Goal: Transaction & Acquisition: Book appointment/travel/reservation

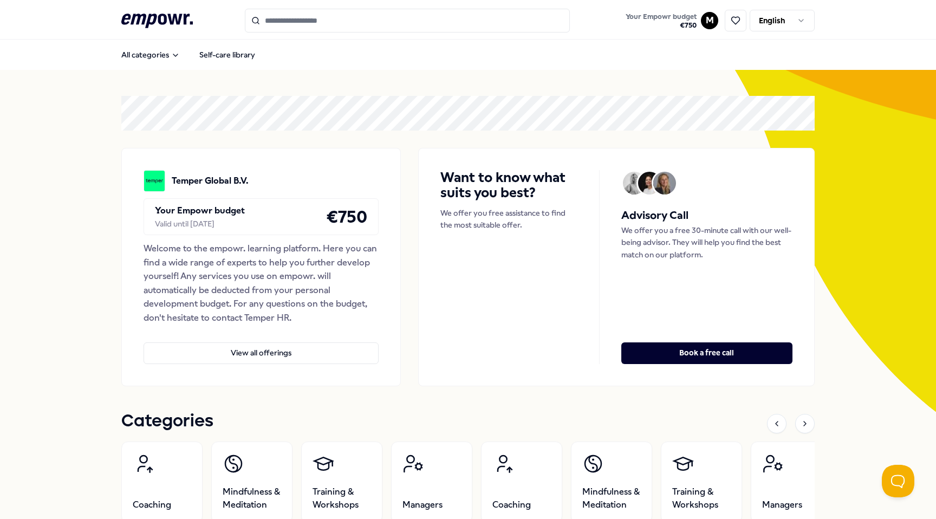
click at [411, 52] on div "All categories Self-care library" at bounding box center [467, 55] width 693 height 26
click at [325, 354] on button "View all offerings" at bounding box center [261, 353] width 235 height 22
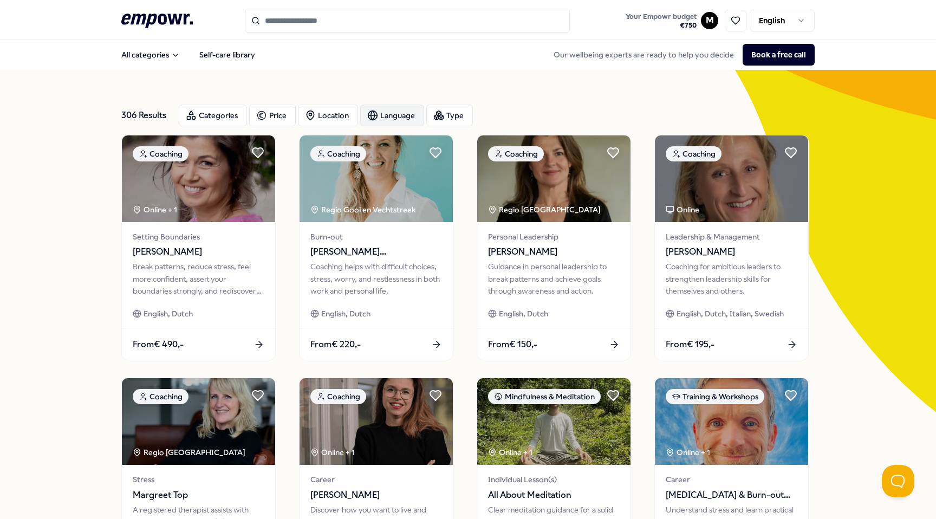
click at [380, 118] on div "Language" at bounding box center [392, 116] width 64 height 22
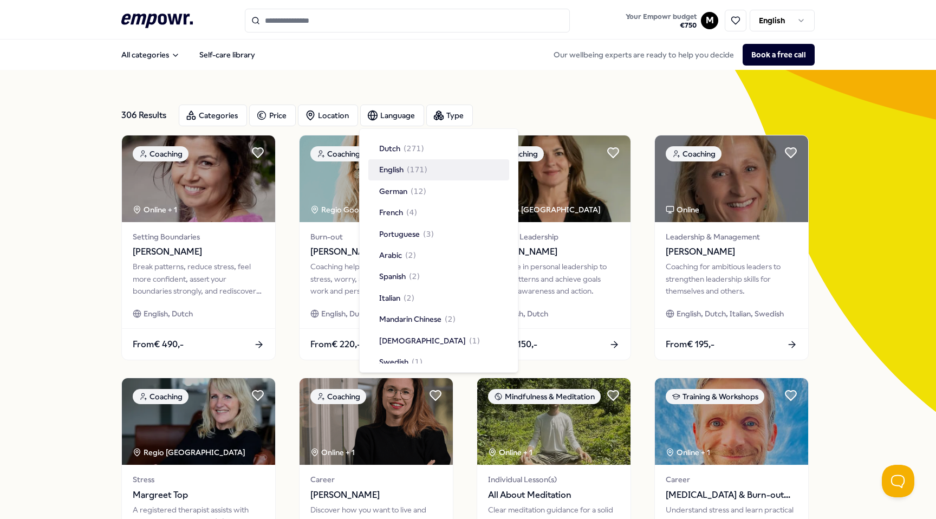
click at [392, 173] on span "English" at bounding box center [391, 170] width 24 height 12
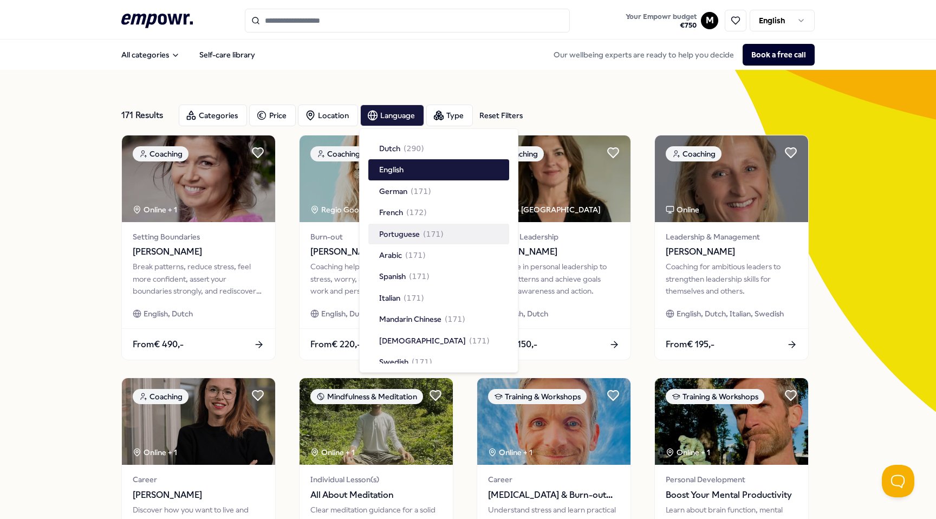
click at [81, 271] on div "171 Results Reset Filters Categories Price Location Language Type Reset Filters…" at bounding box center [468, 493] width 936 height 846
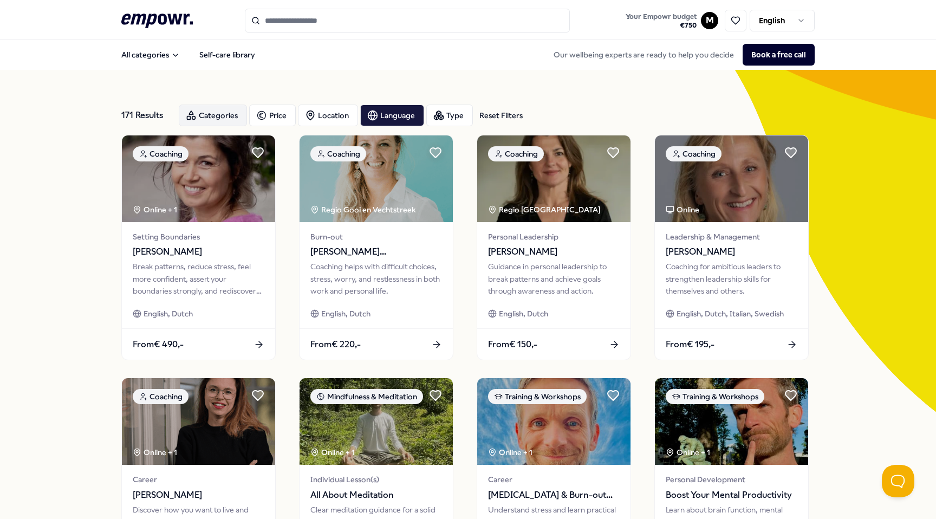
click at [197, 113] on div "Categories" at bounding box center [213, 116] width 68 height 22
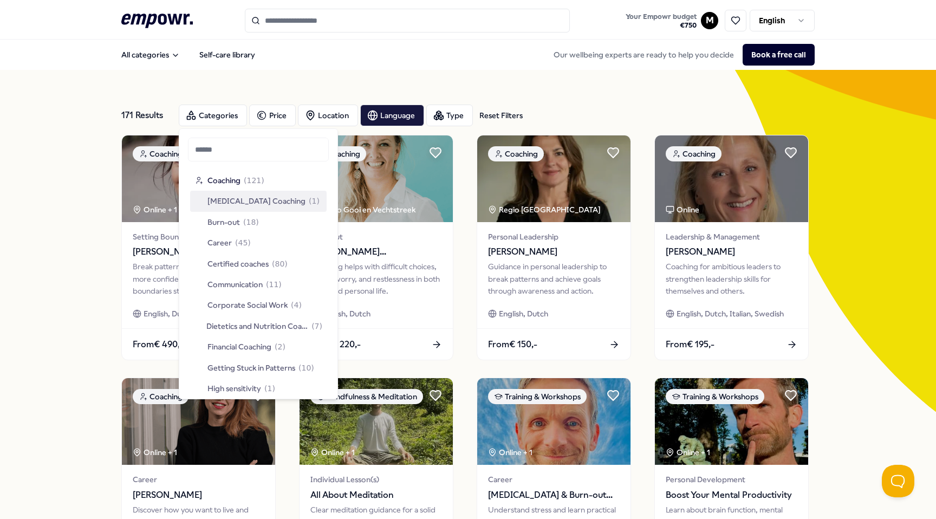
click at [215, 204] on span "ADHD Coaching" at bounding box center [256, 201] width 98 height 12
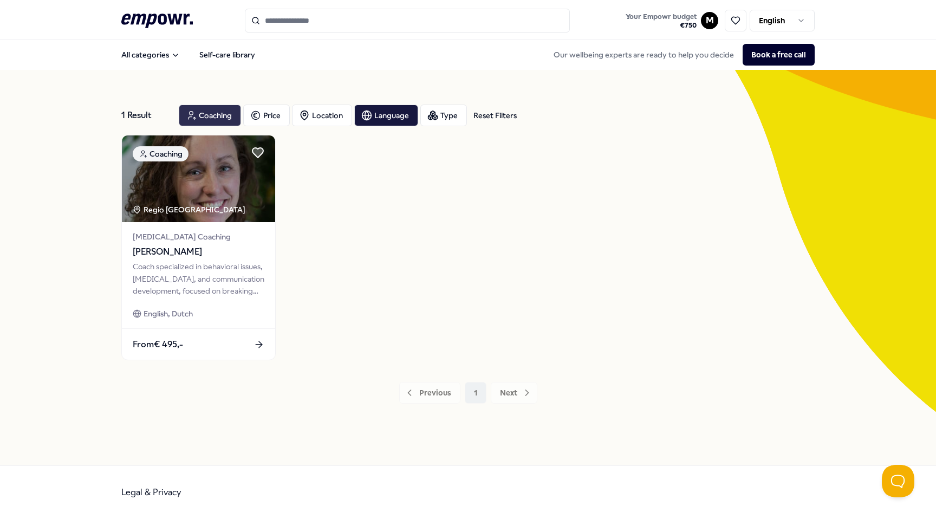
click at [194, 112] on icon "button" at bounding box center [191, 115] width 11 height 13
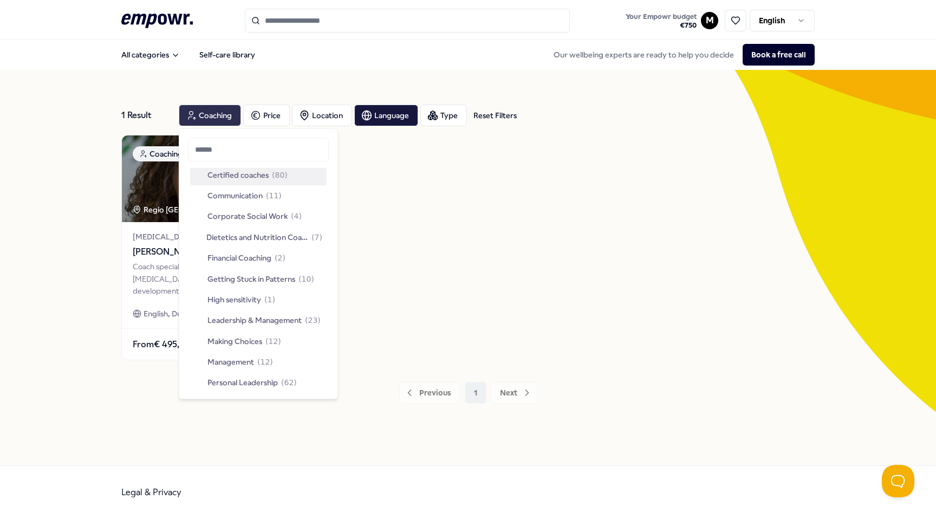
scroll to position [91, 0]
click at [218, 293] on span "High sensitivity" at bounding box center [234, 297] width 54 height 12
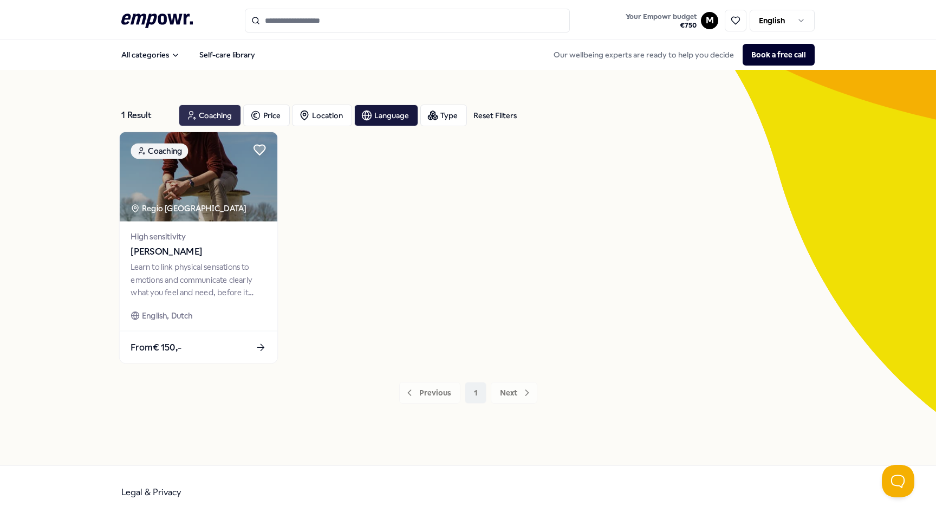
click at [206, 258] on span "Gilius Kreiken" at bounding box center [198, 252] width 135 height 14
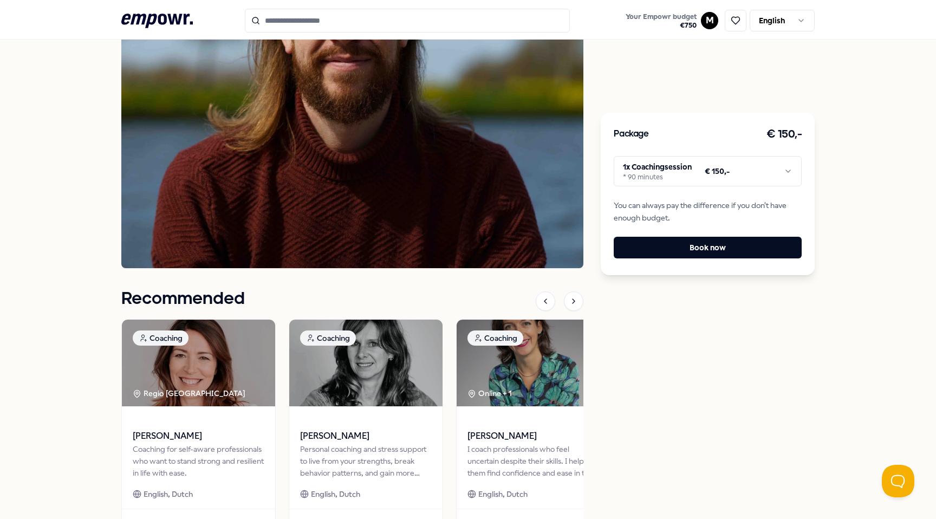
scroll to position [655, 0]
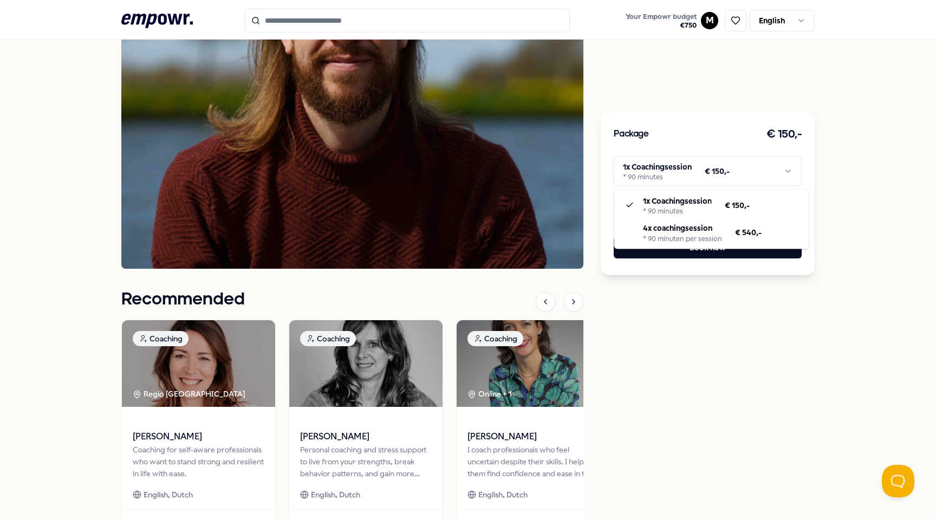
click at [668, 178] on html ".empowr-logo_svg__cls-1{fill:#03032f} Your Empowr budget € 750 M English All ca…" at bounding box center [468, 259] width 936 height 519
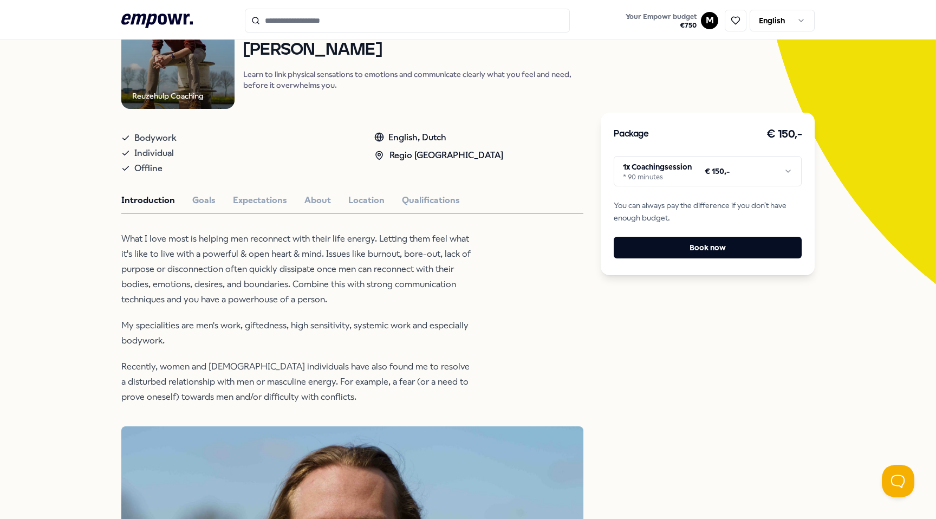
scroll to position [120, 0]
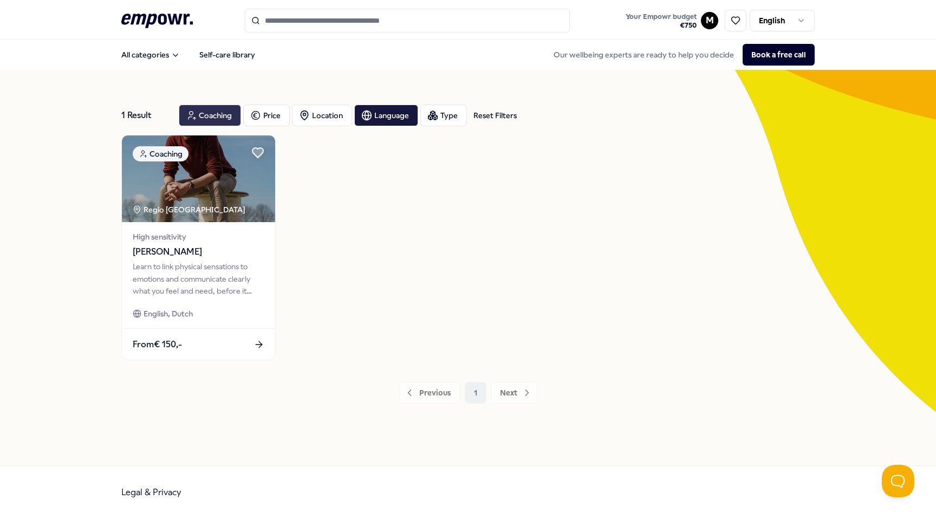
click at [231, 105] on div "Coaching" at bounding box center [210, 116] width 62 height 22
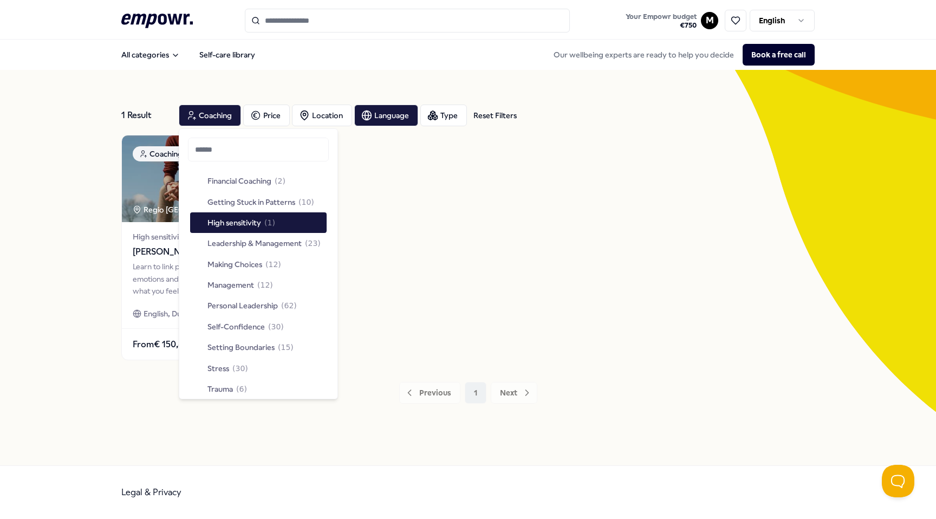
scroll to position [164, 0]
click at [242, 271] on span "Making Choices" at bounding box center [234, 267] width 55 height 12
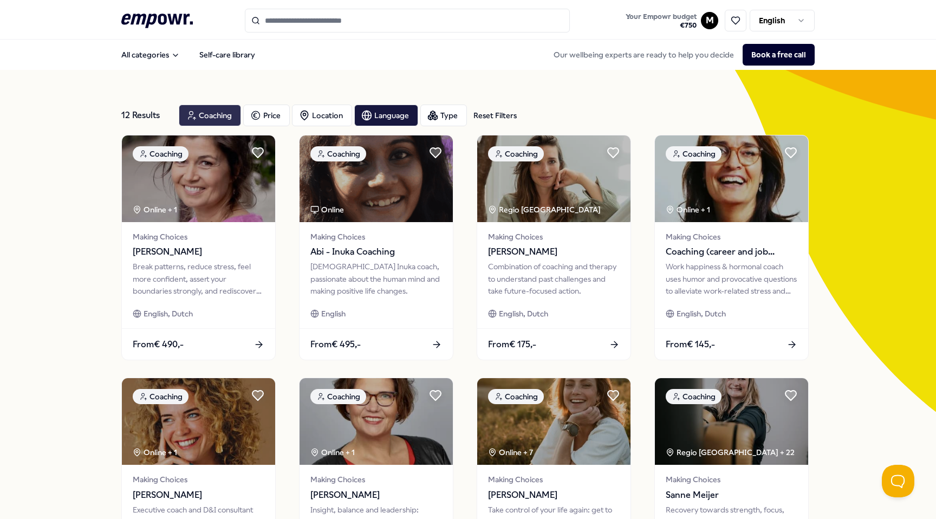
click at [205, 105] on div "Coaching" at bounding box center [210, 116] width 62 height 22
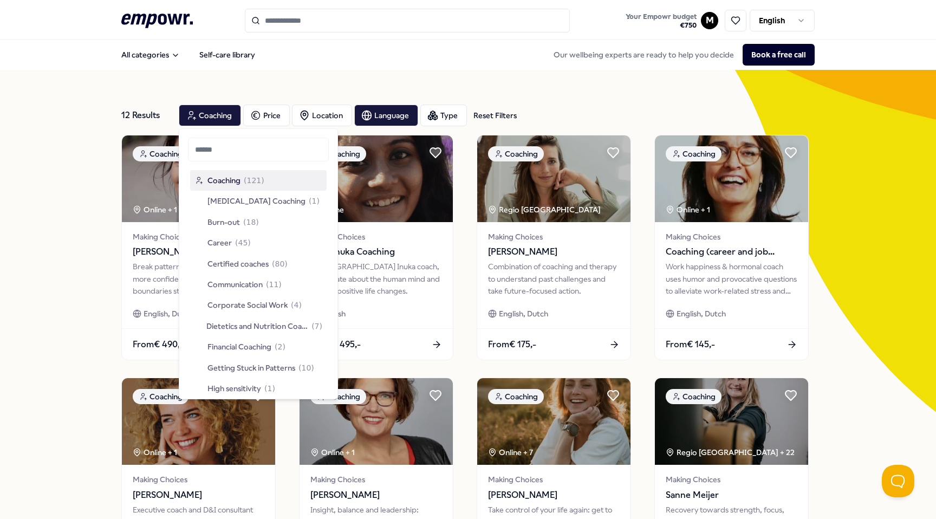
click at [229, 76] on div "12 Results Reset Filters Coaching Price Location Language Type Reset Filters Co…" at bounding box center [467, 493] width 693 height 846
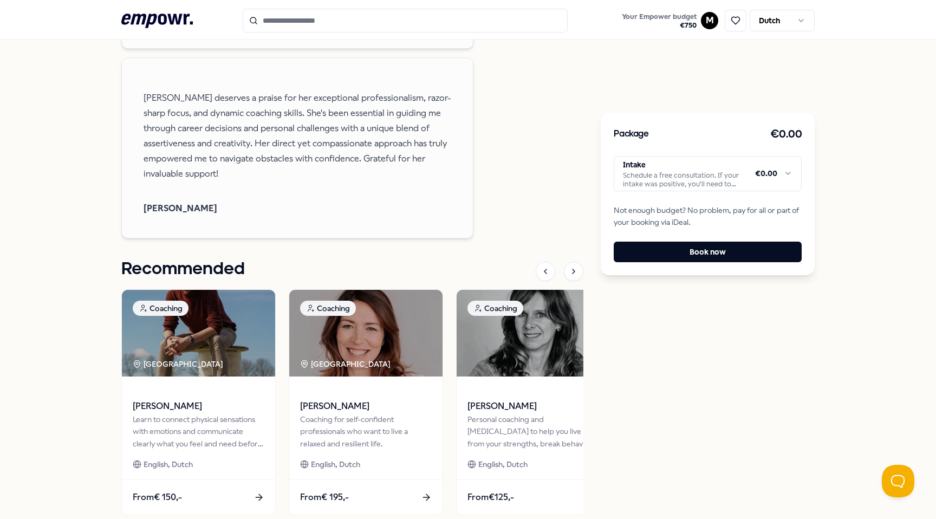
scroll to position [1451, 0]
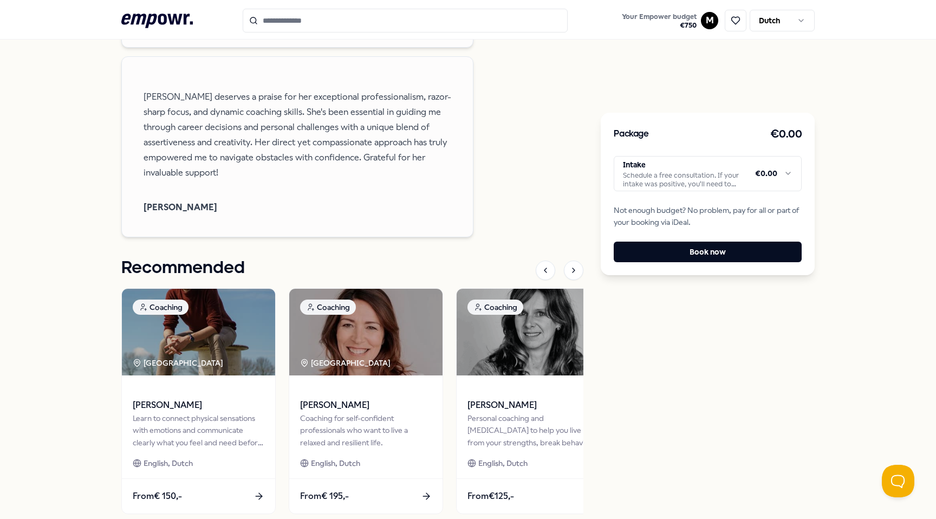
click at [766, 168] on html ".empowr-logo_svg__cls-1{fill:#03032f} Your Empower budget € 750 M Dutch All cat…" at bounding box center [468, 259] width 936 height 519
click at [856, 139] on html ".empowr-logo_svg__cls-1{fill:#03032f} Your Empower budget € 750 M Dutch All cat…" at bounding box center [468, 259] width 936 height 519
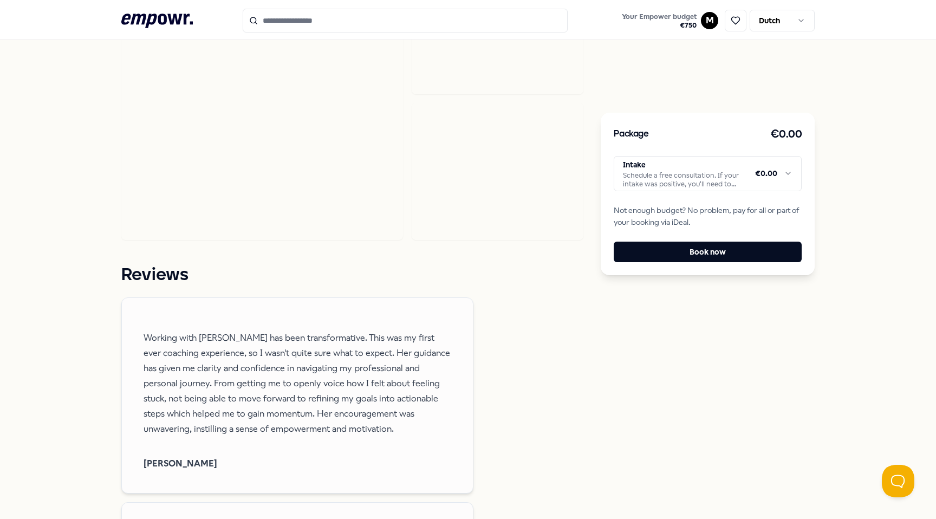
scroll to position [144, 0]
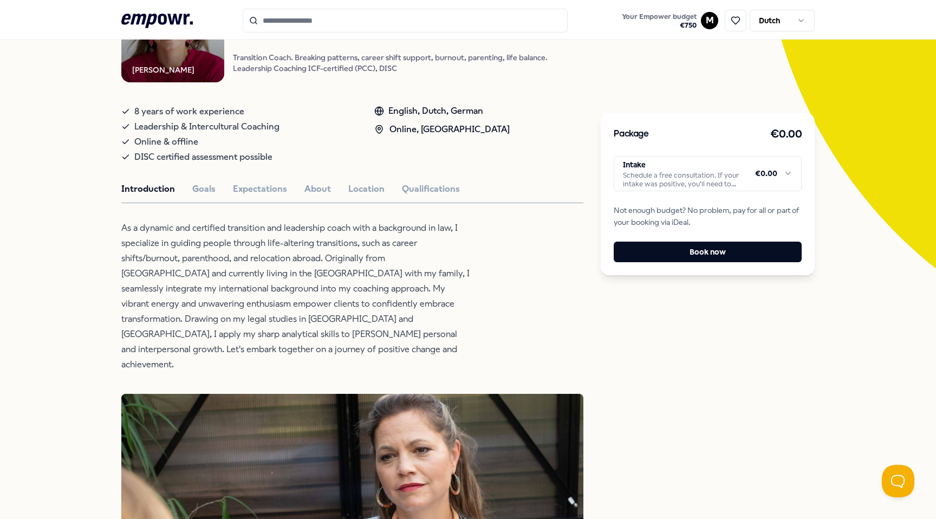
click at [772, 20] on html ".empowr-logo_svg__cls-1{fill:#03032f} Your Empower budget € 750 M Dutch All cat…" at bounding box center [468, 259] width 936 height 519
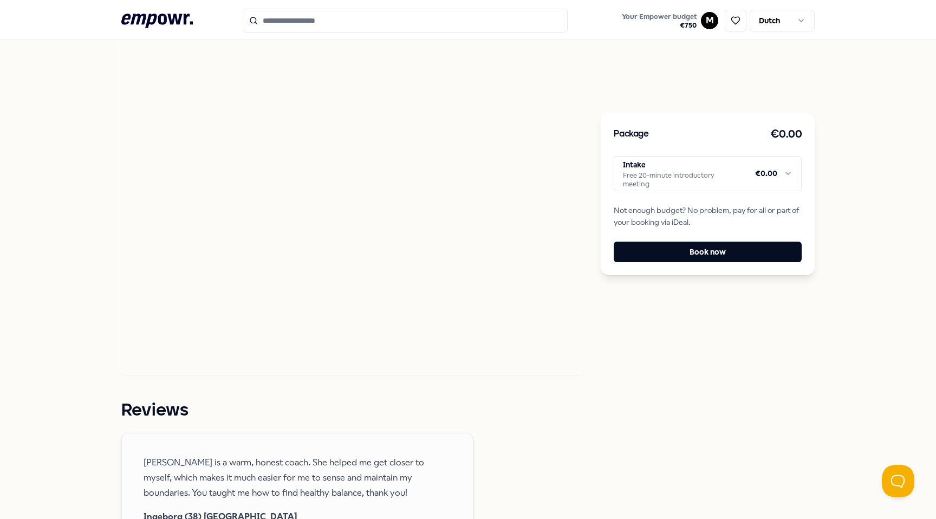
scroll to position [589, 0]
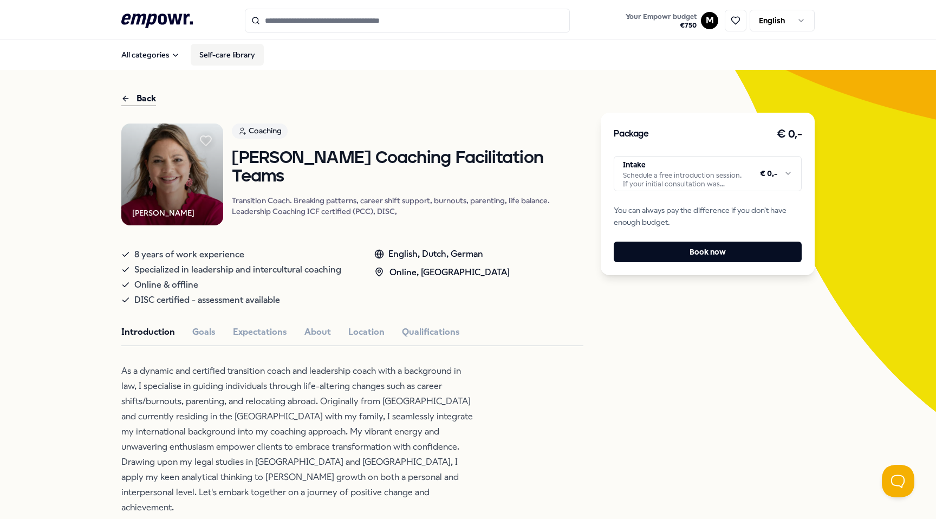
click at [213, 60] on link "Self-care library" at bounding box center [227, 55] width 73 height 22
click at [191, 376] on p "As a dynamic and certified transition coach and leadership coach with a backgro…" at bounding box center [297, 439] width 352 height 152
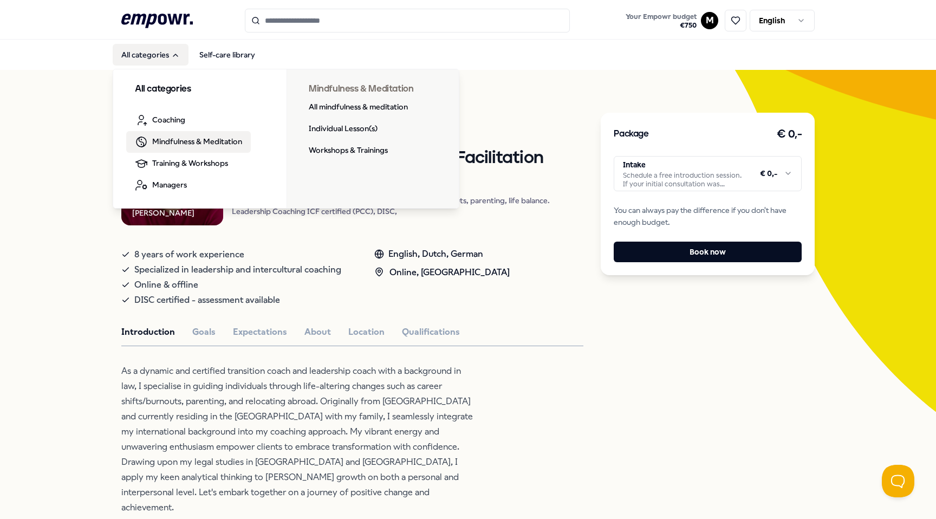
click at [207, 82] on h3 "All categories" at bounding box center [200, 89] width 130 height 14
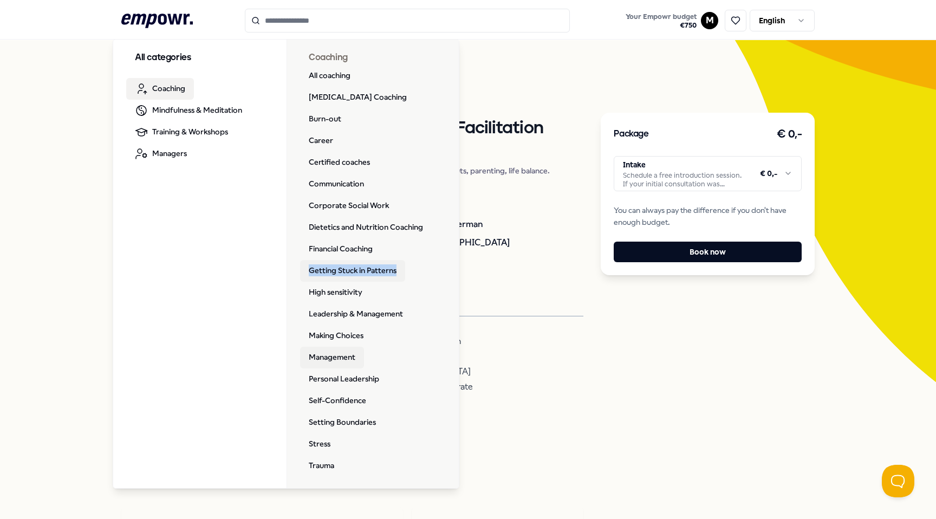
scroll to position [33, 0]
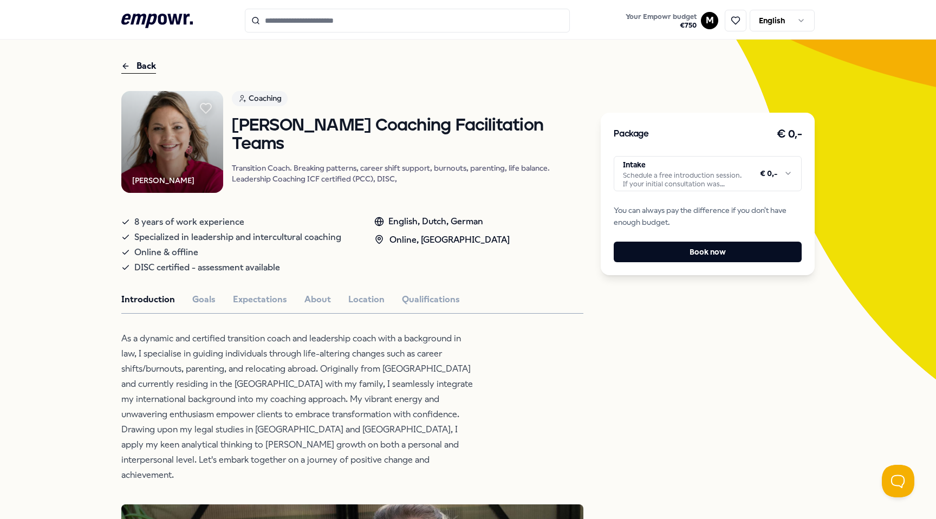
click at [431, 19] on input "Search for products, categories or subcategories" at bounding box center [407, 21] width 325 height 24
paste input "**********"
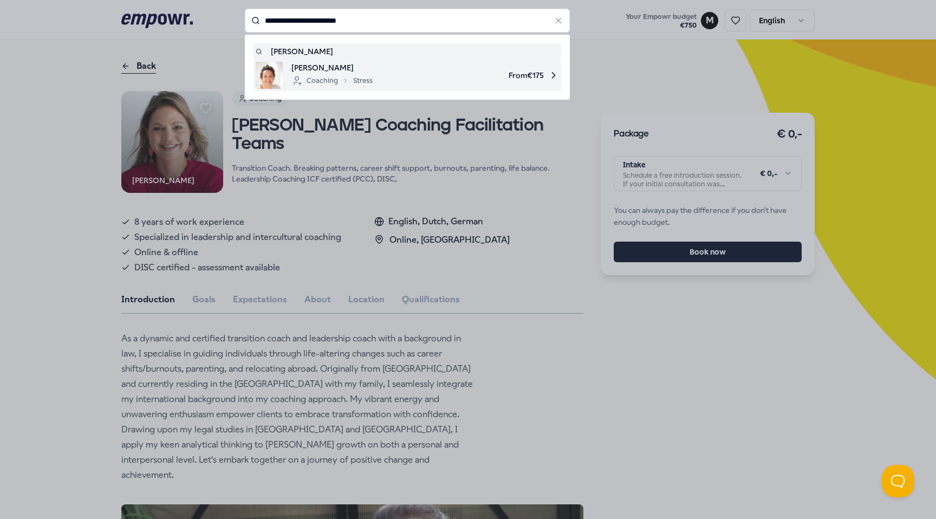
click at [346, 72] on span "Maaike Vorster" at bounding box center [331, 68] width 81 height 12
type input "**********"
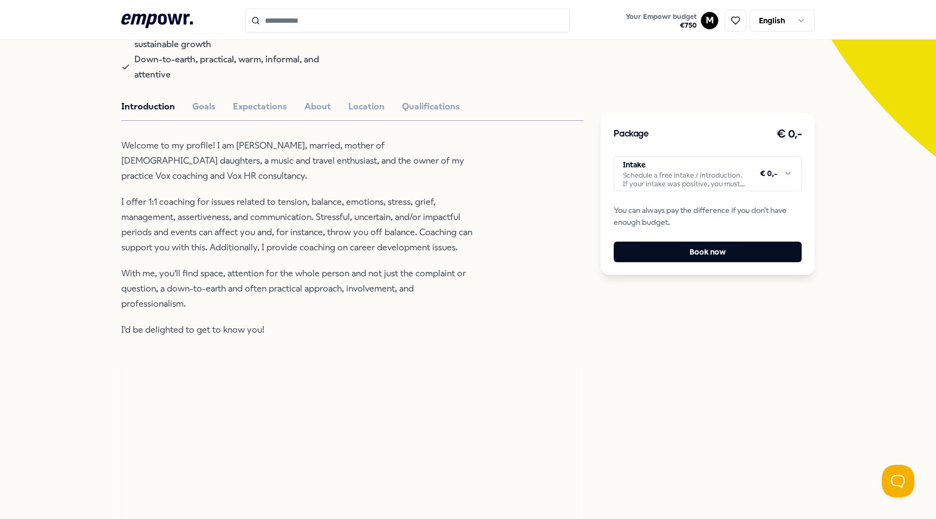
scroll to position [235, 0]
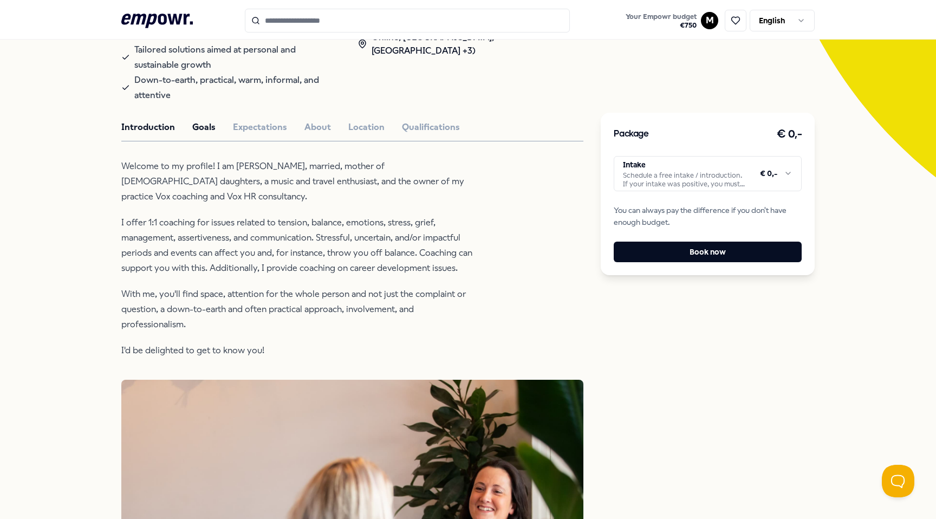
click at [199, 122] on button "Goals" at bounding box center [203, 127] width 23 height 14
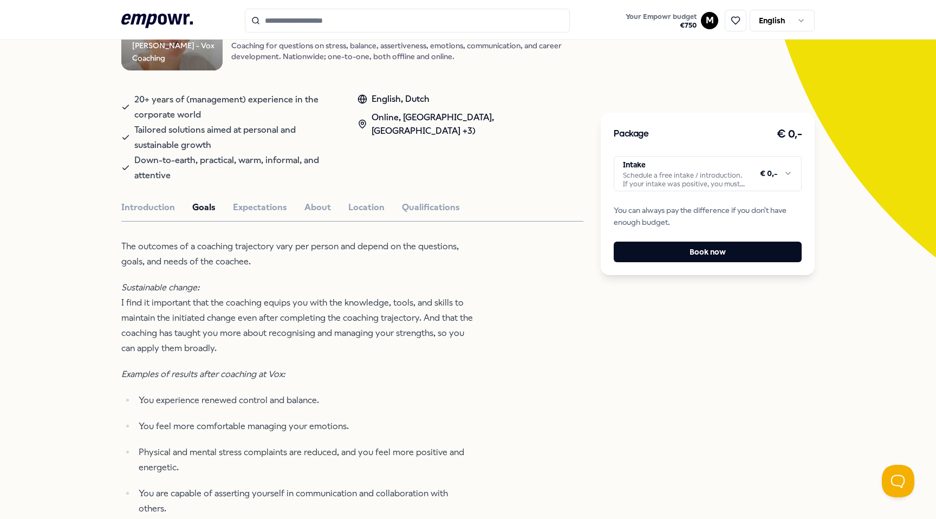
scroll to position [122, 0]
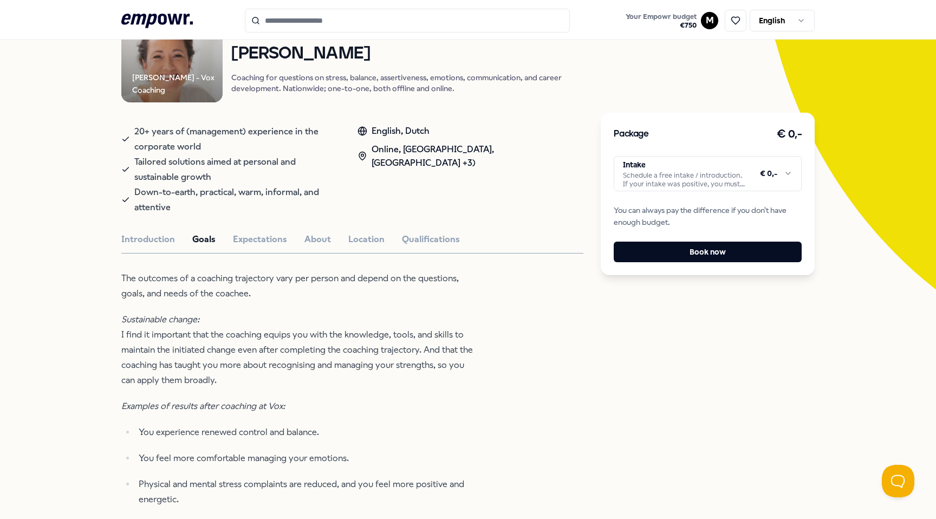
click at [263, 232] on button "Expectations" at bounding box center [260, 239] width 54 height 14
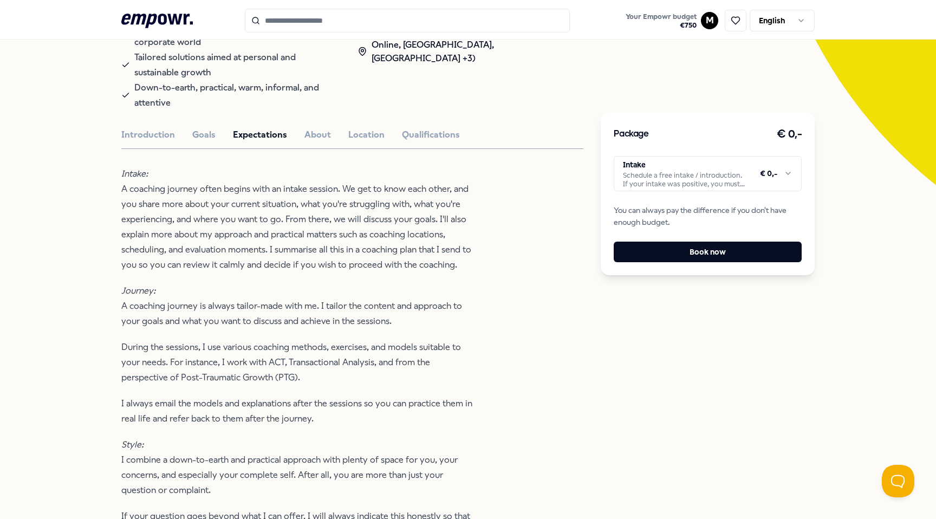
scroll to position [0, 0]
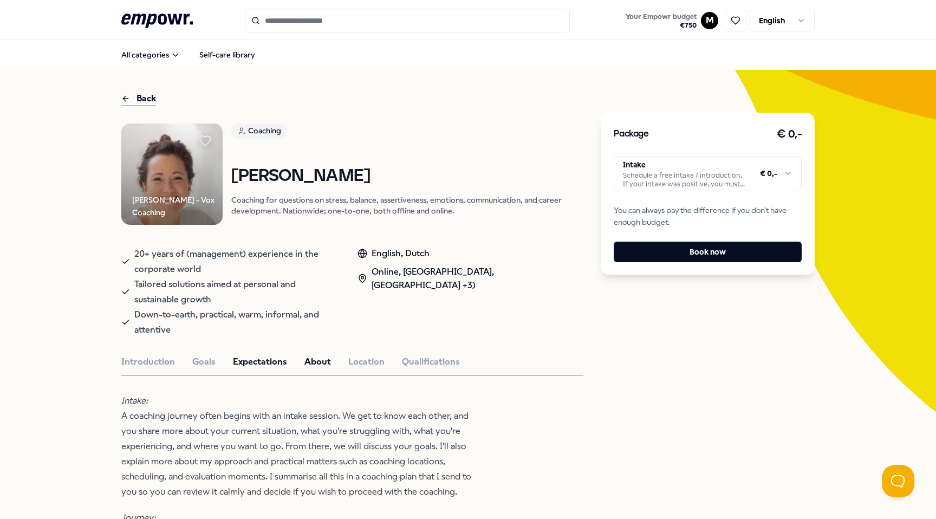
click at [305, 364] on button "About" at bounding box center [317, 362] width 27 height 14
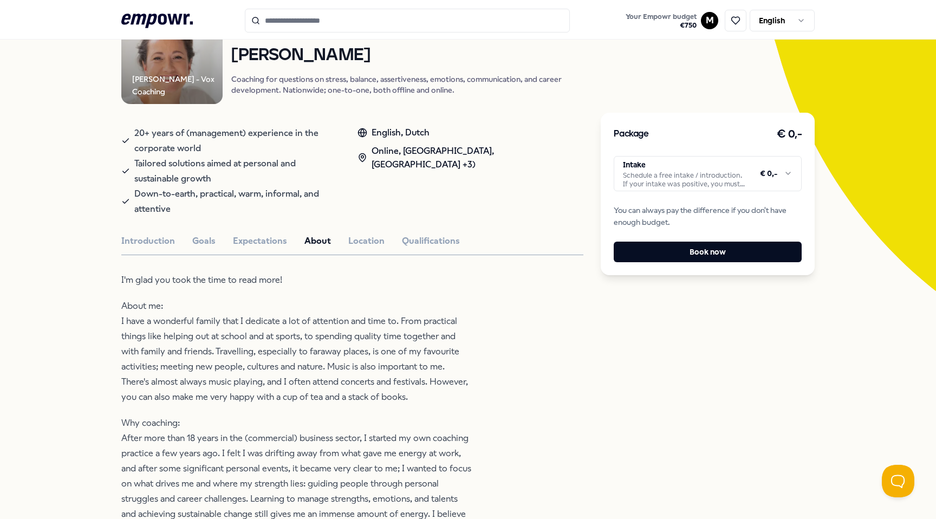
scroll to position [129, 0]
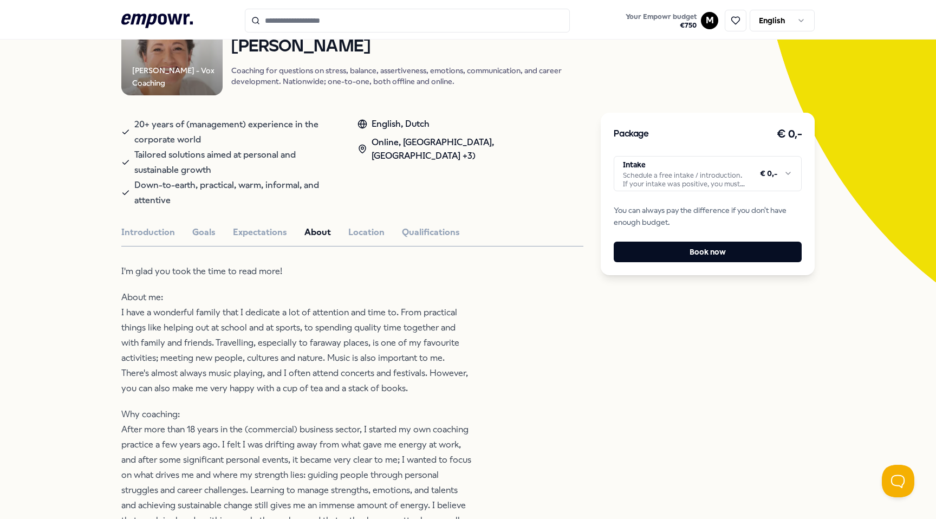
click at [264, 230] on button "Expectations" at bounding box center [260, 232] width 54 height 14
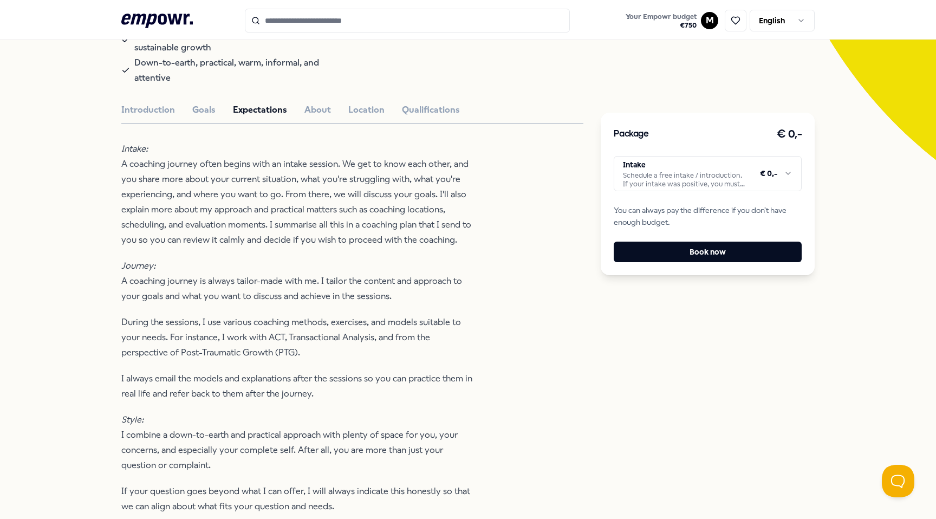
scroll to position [180, 0]
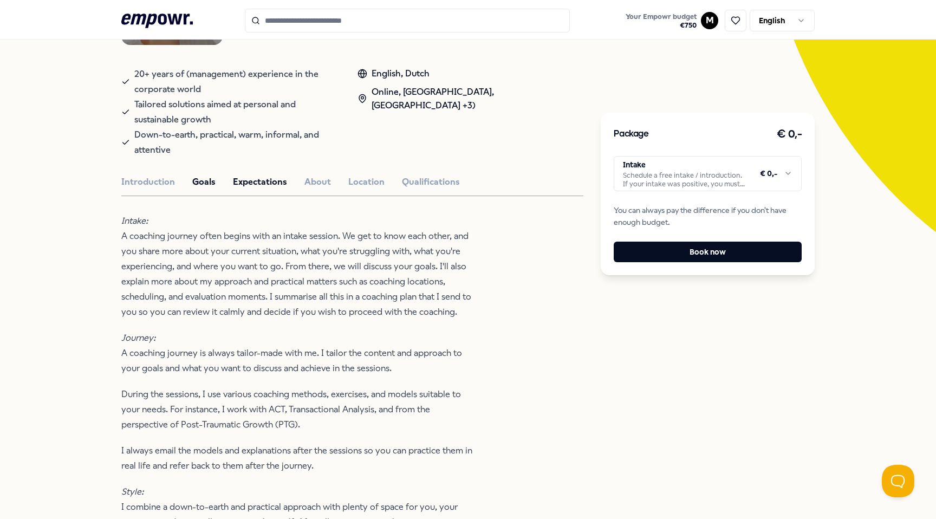
click at [209, 184] on button "Goals" at bounding box center [203, 182] width 23 height 14
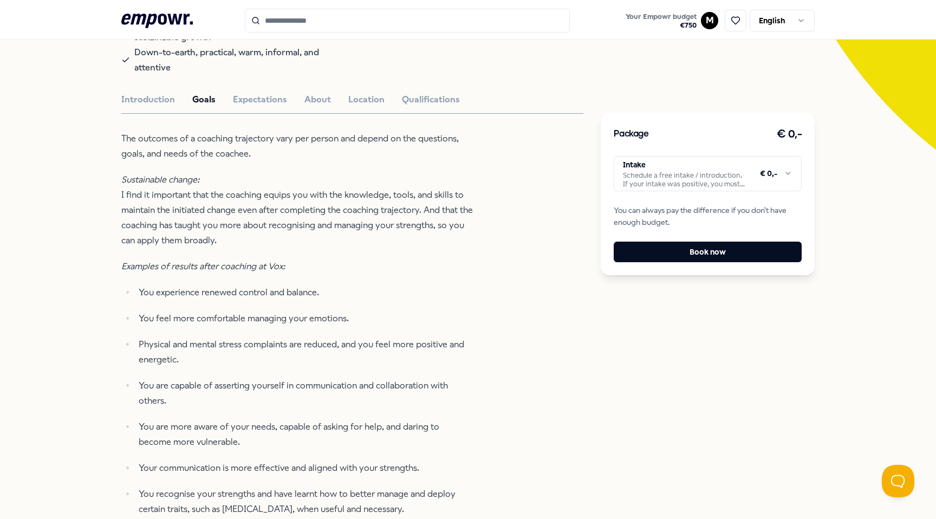
scroll to position [256, 0]
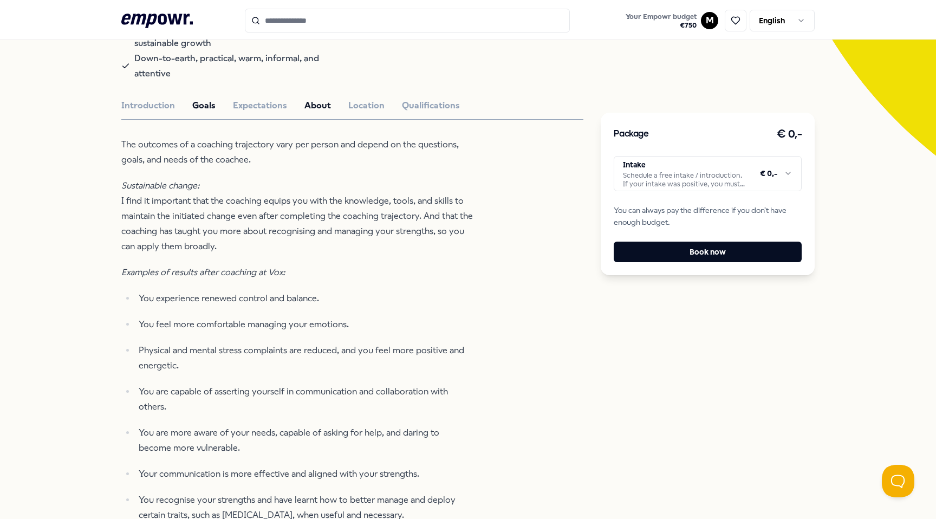
click at [318, 105] on button "About" at bounding box center [317, 106] width 27 height 14
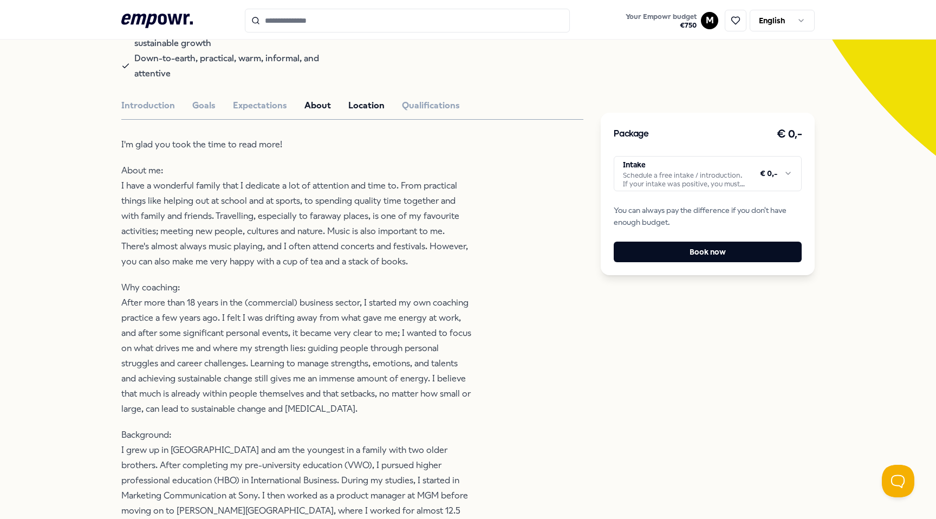
click at [357, 105] on button "Location" at bounding box center [366, 106] width 36 height 14
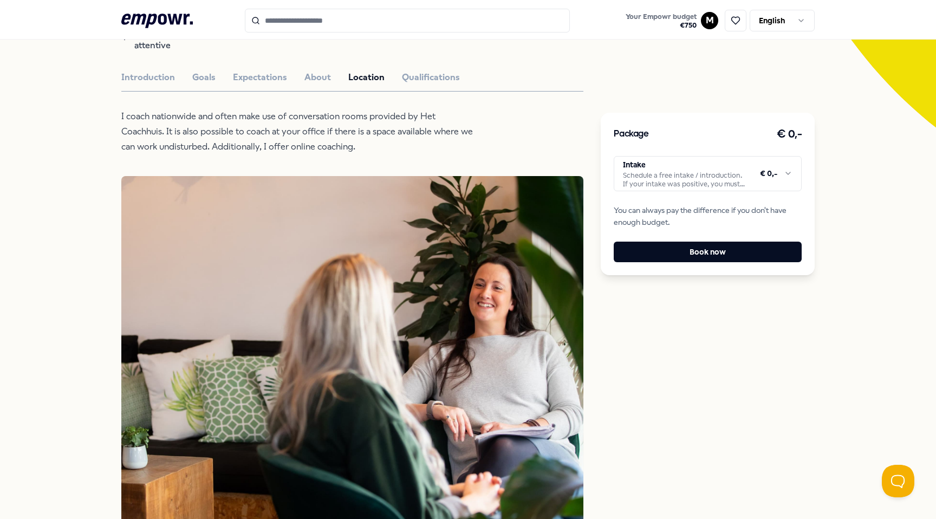
scroll to position [293, 0]
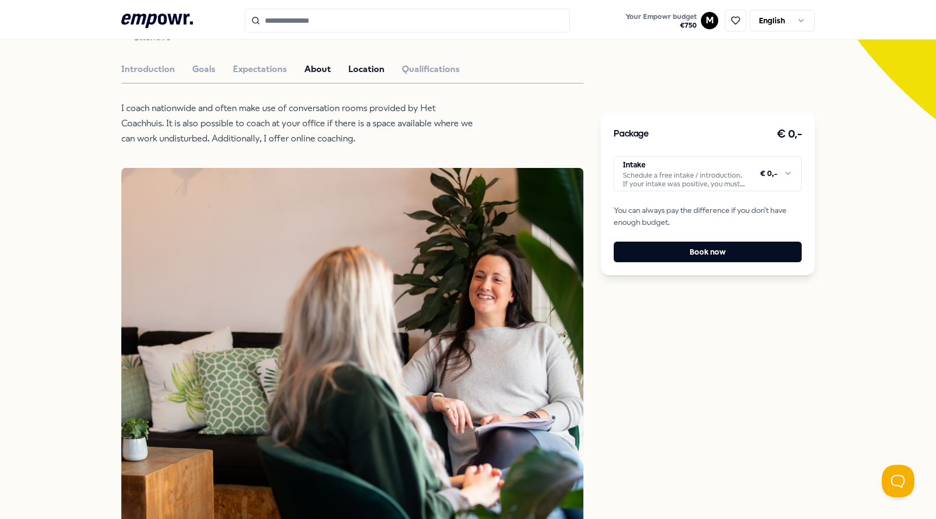
click at [323, 65] on button "About" at bounding box center [317, 69] width 27 height 14
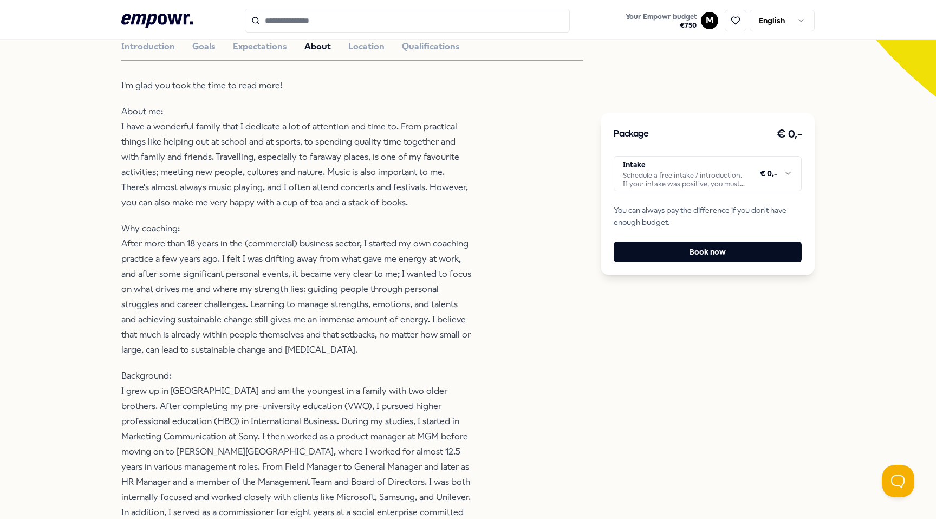
scroll to position [317, 0]
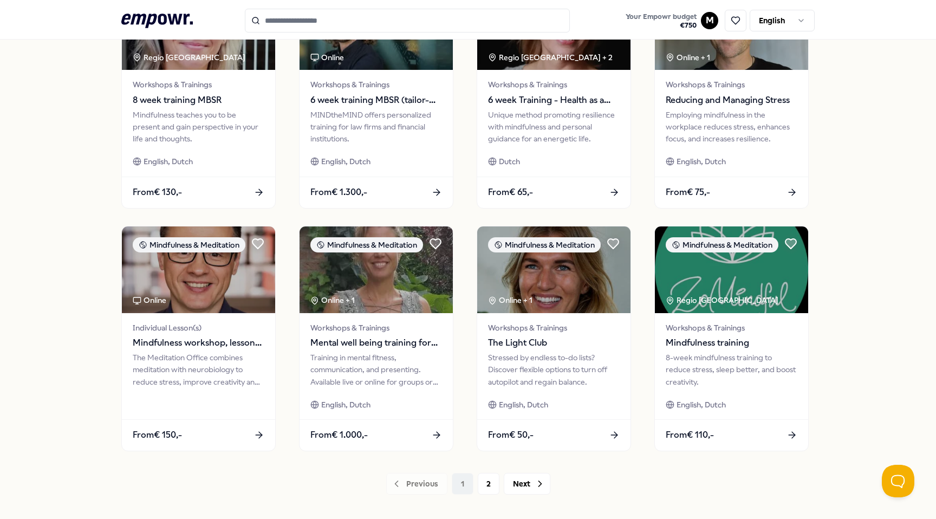
scroll to position [399, 0]
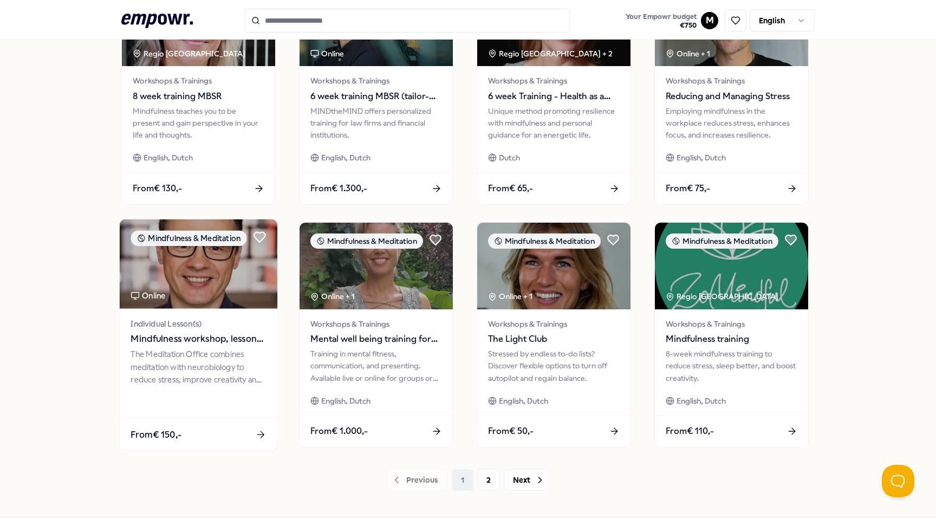
click at [236, 272] on img at bounding box center [199, 263] width 158 height 89
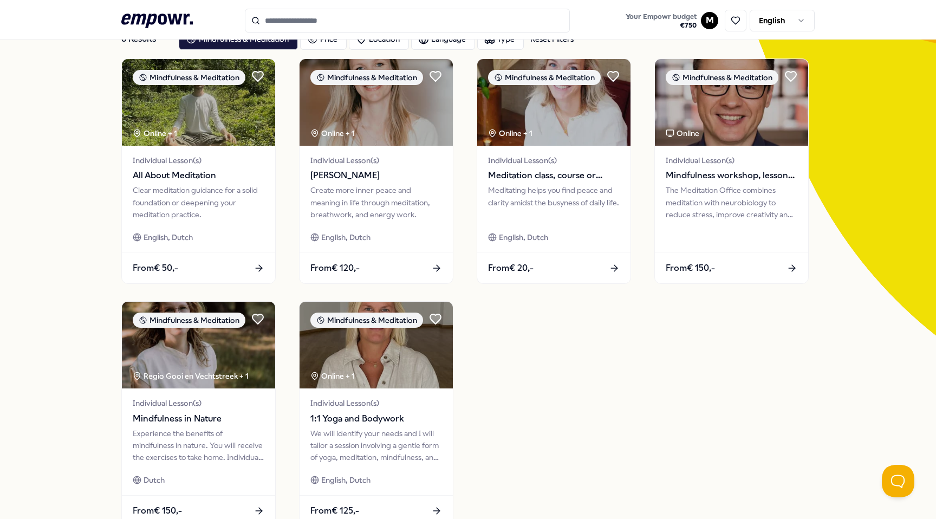
scroll to position [77, 0]
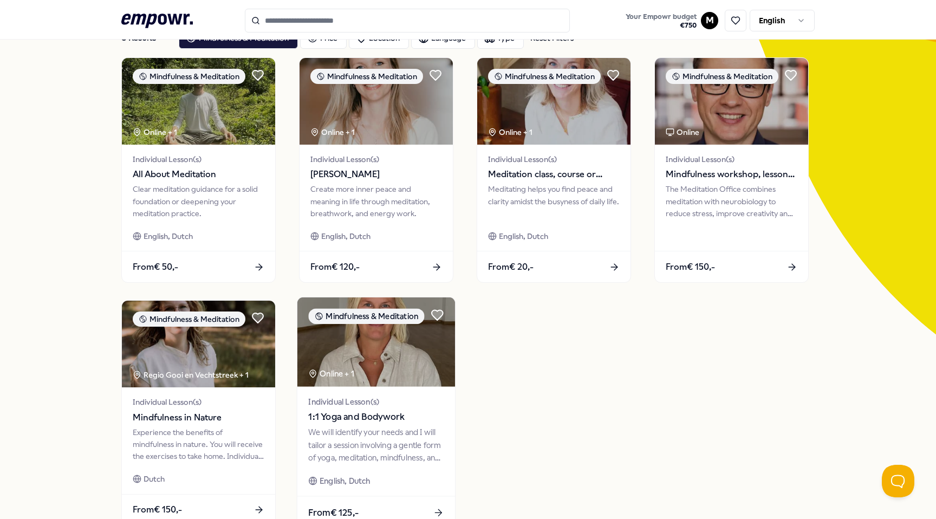
click at [415, 424] on span "1:1 Yoga and Bodywork" at bounding box center [375, 417] width 135 height 14
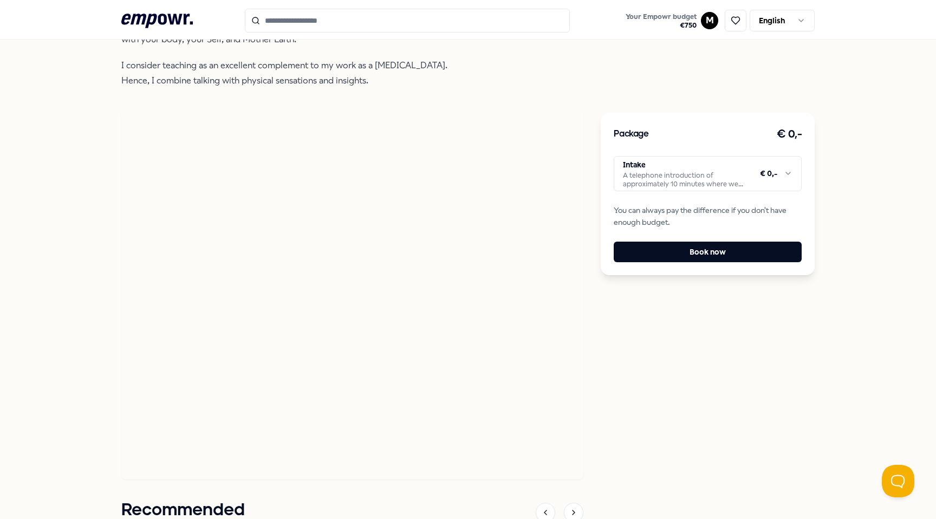
scroll to position [426, 0]
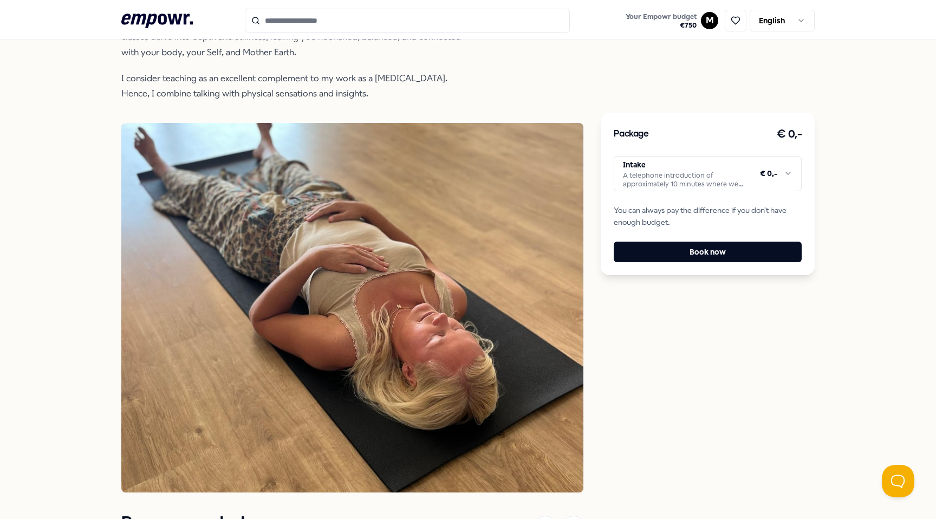
click at [592, 261] on img at bounding box center [592, 215] width 0 height 185
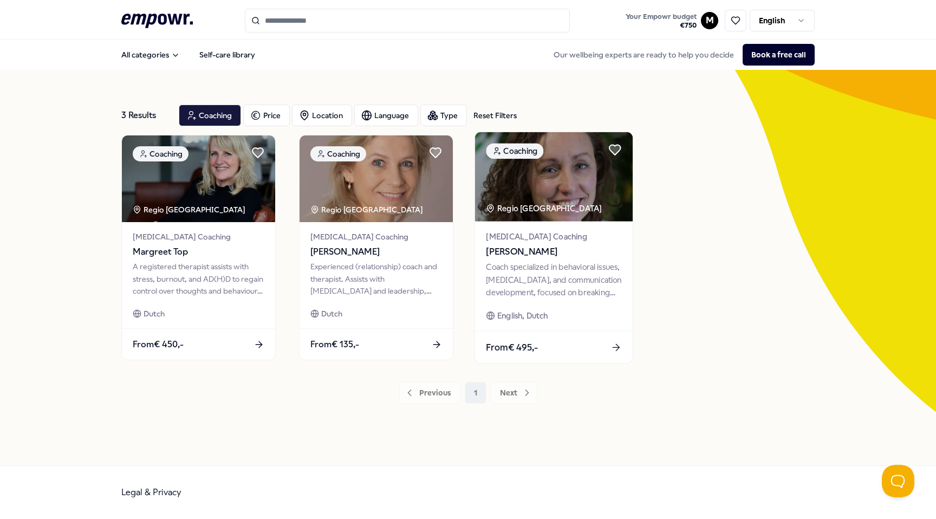
click at [570, 259] on span "Linda de Vos" at bounding box center [553, 252] width 135 height 14
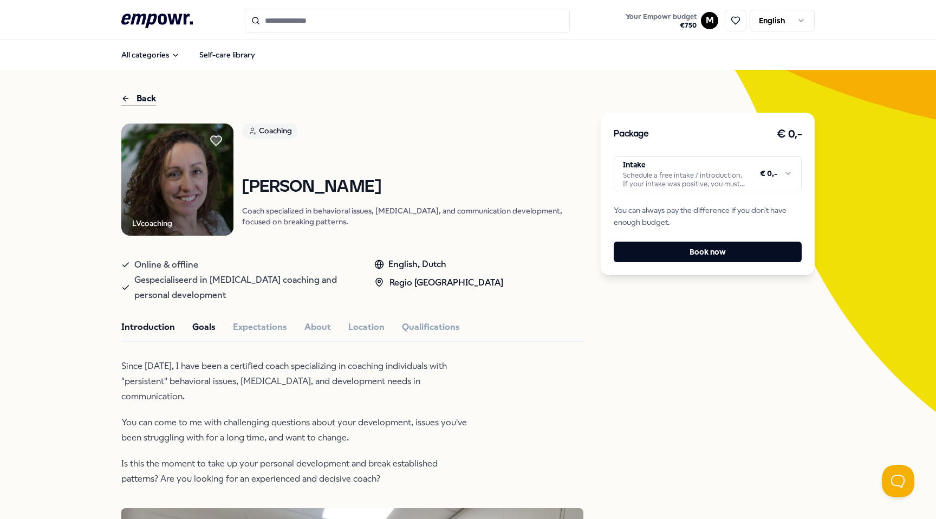
click at [208, 330] on button "Goals" at bounding box center [203, 327] width 23 height 14
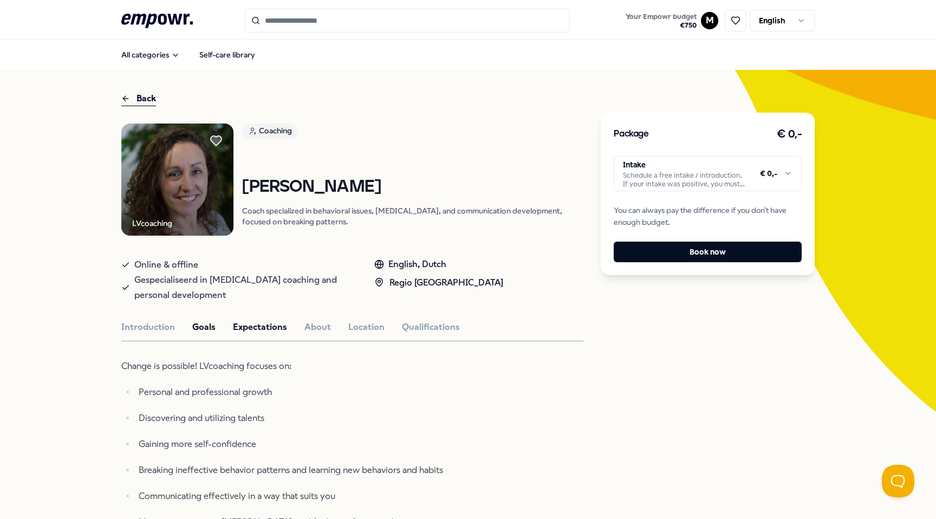
click at [259, 321] on button "Expectations" at bounding box center [260, 327] width 54 height 14
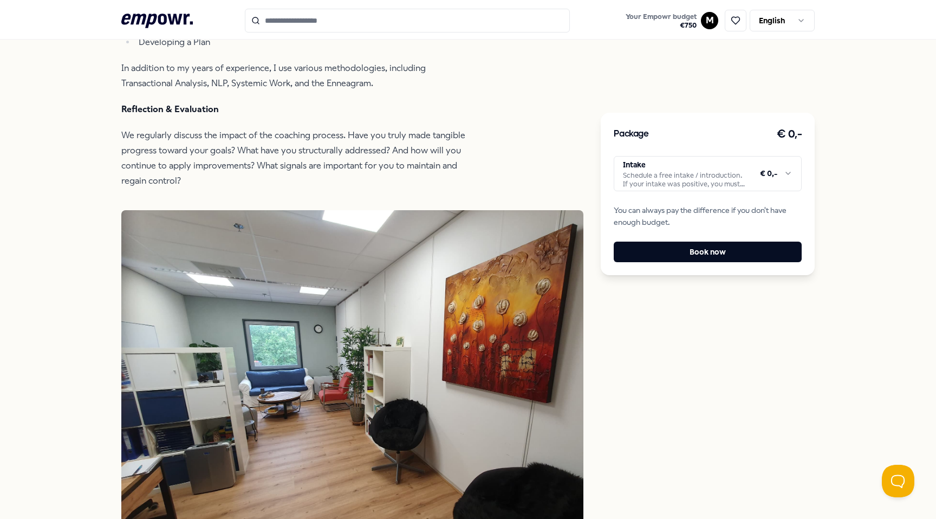
scroll to position [921, 0]
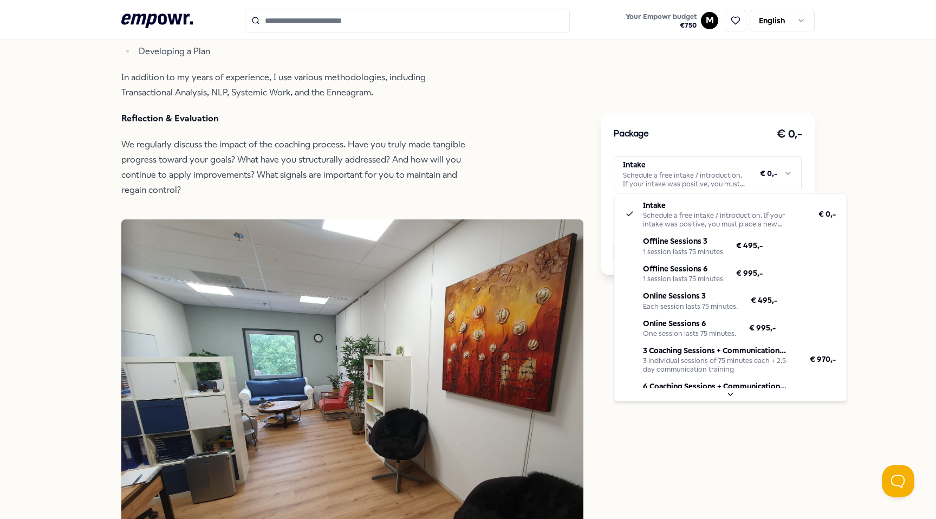
click at [686, 180] on html ".empowr-logo_svg__cls-1{fill:#03032f} Your Empowr budget € 750 M English All ca…" at bounding box center [468, 259] width 936 height 519
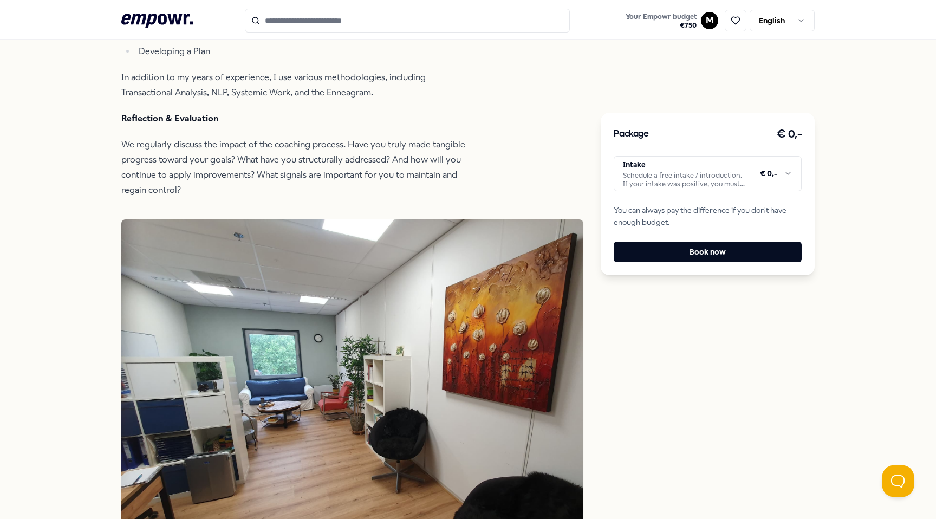
click at [686, 180] on html ".empowr-logo_svg__cls-1{fill:#03032f} Your Empowr budget € 750 M English All ca…" at bounding box center [468, 259] width 936 height 519
click at [695, 253] on button "Book now" at bounding box center [708, 252] width 188 height 21
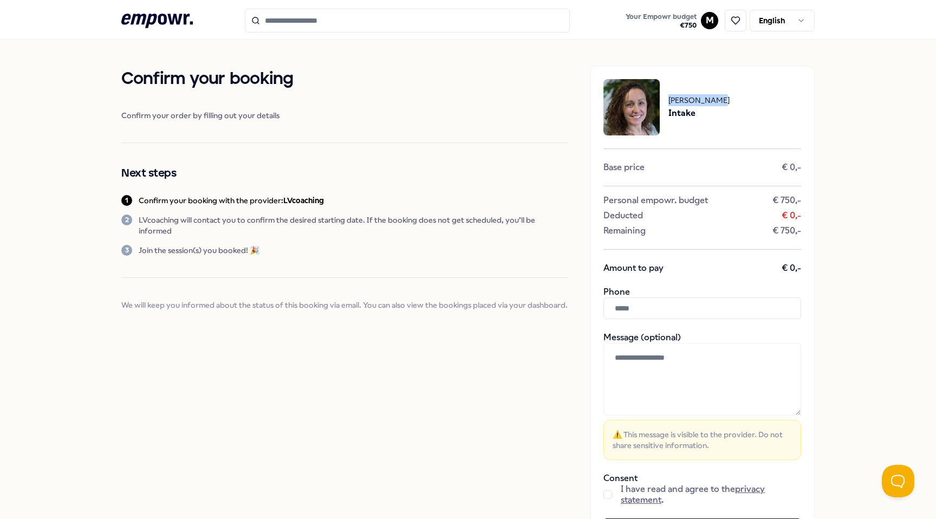
drag, startPoint x: 668, startPoint y: 99, endPoint x: 733, endPoint y: 102, distance: 65.1
click at [733, 102] on div "Linda de Vos Intake" at bounding box center [702, 107] width 198 height 56
copy span "[PERSON_NAME]"
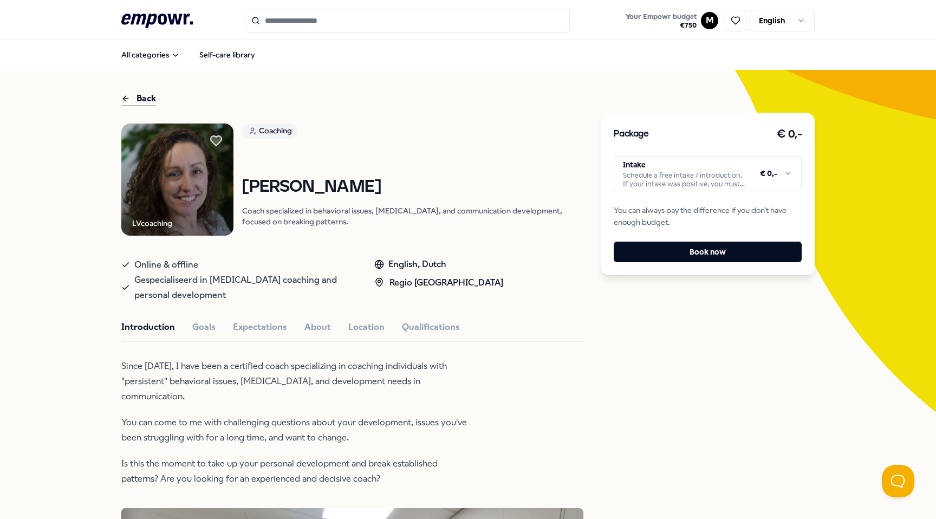
click at [186, 334] on div "Introduction Goals Expectations About Location Qualifications" at bounding box center [352, 327] width 462 height 14
click at [197, 332] on button "Goals" at bounding box center [203, 327] width 23 height 14
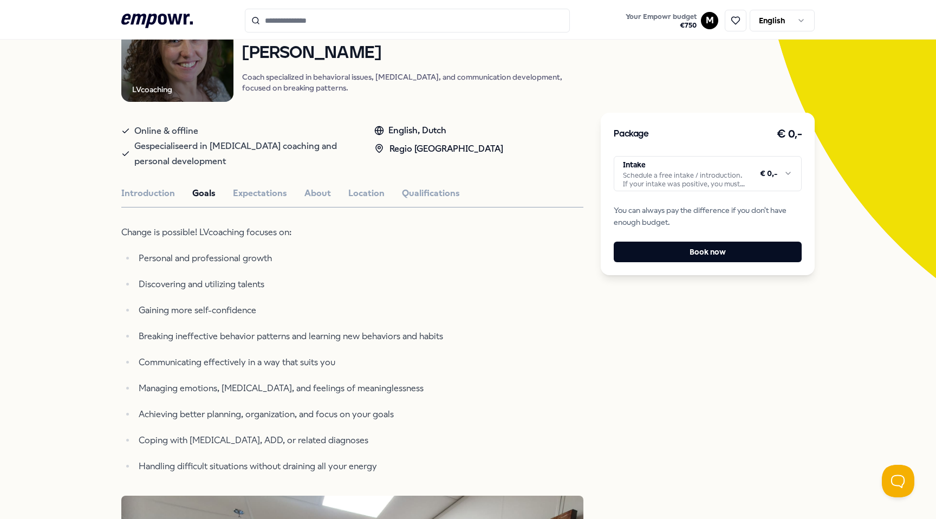
scroll to position [135, 0]
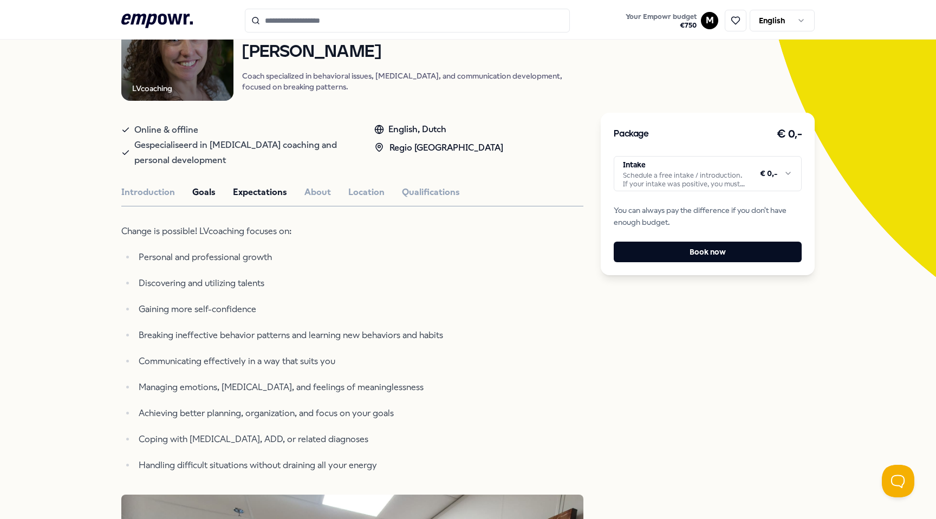
click at [252, 195] on button "Expectations" at bounding box center [260, 192] width 54 height 14
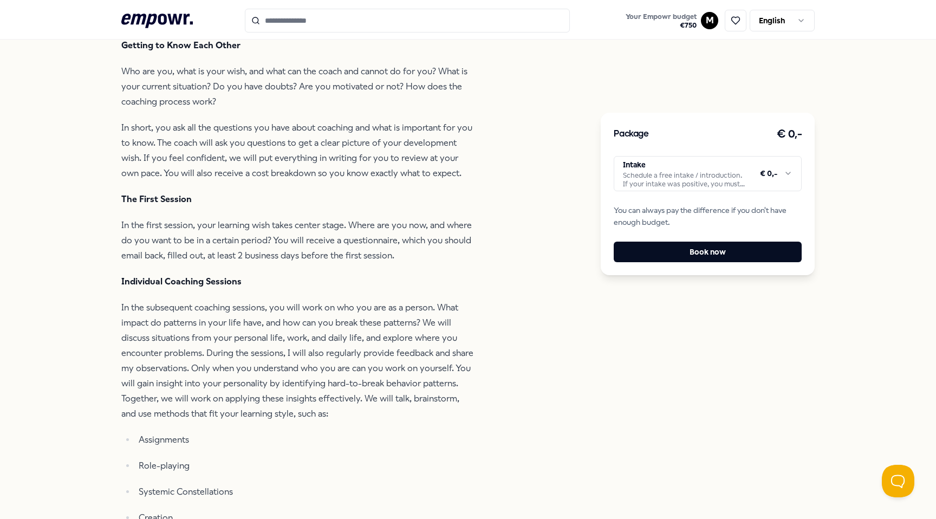
scroll to position [0, 0]
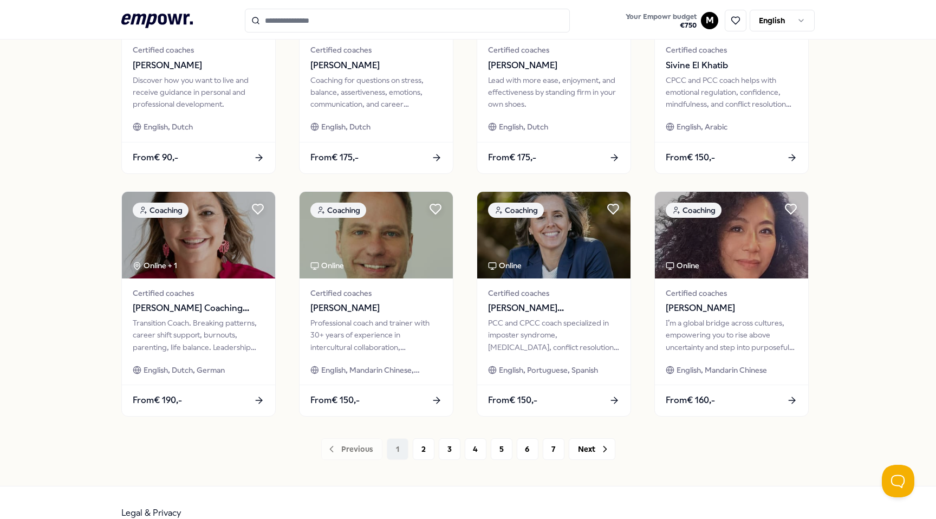
scroll to position [450, 0]
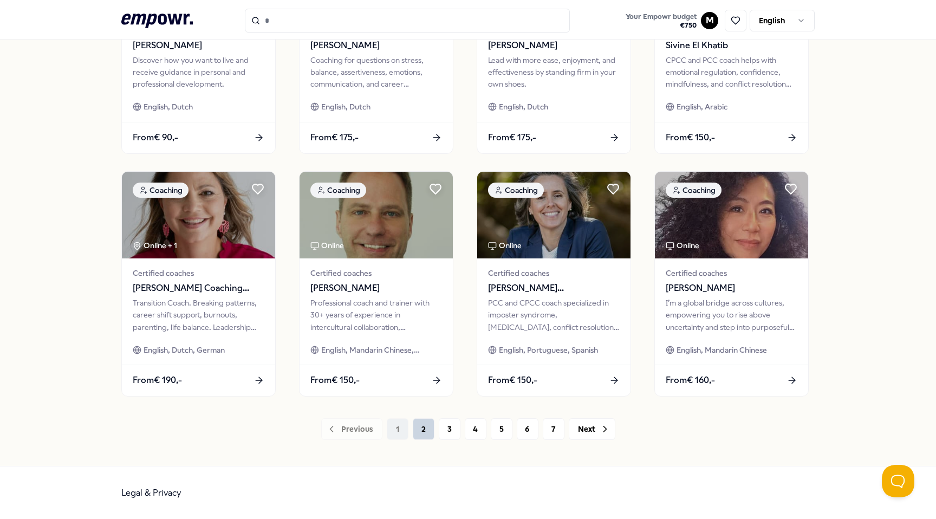
click at [418, 427] on button "2" at bounding box center [424, 429] width 22 height 22
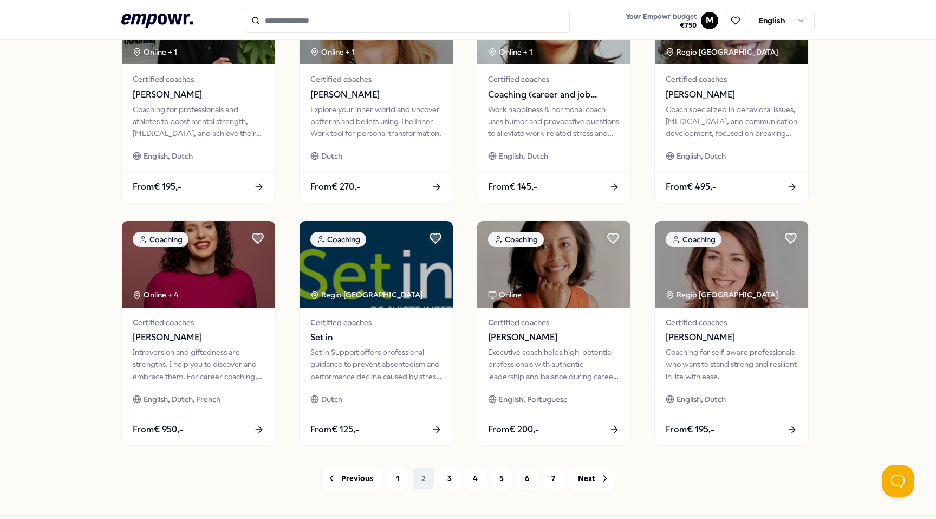
scroll to position [450, 0]
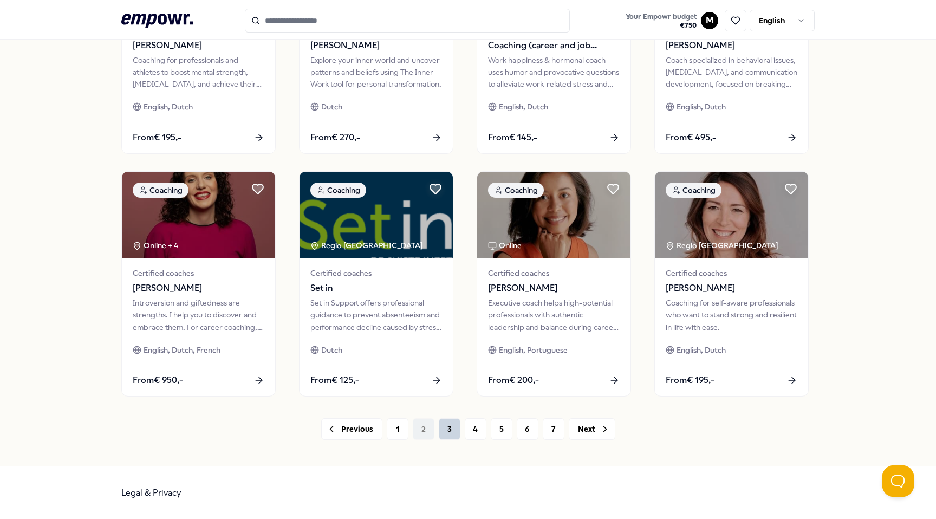
click at [453, 433] on button "3" at bounding box center [450, 429] width 22 height 22
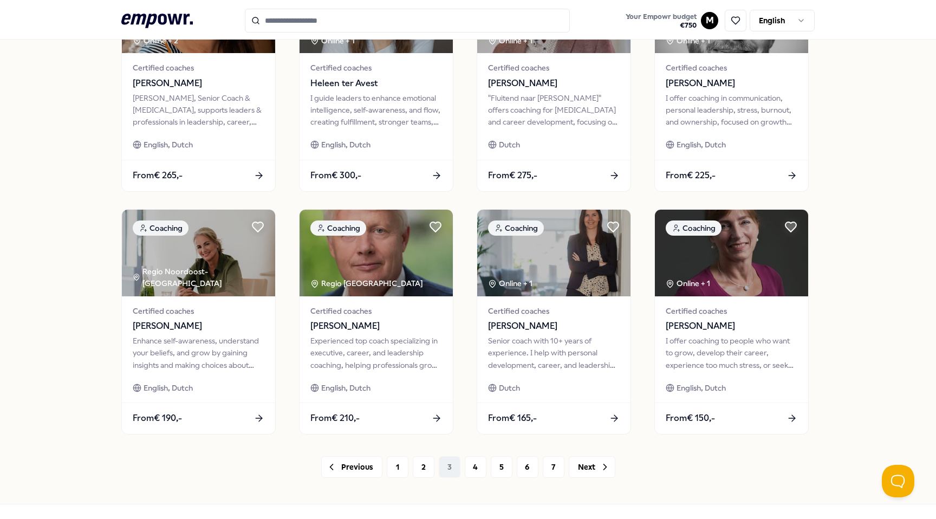
scroll to position [418, 0]
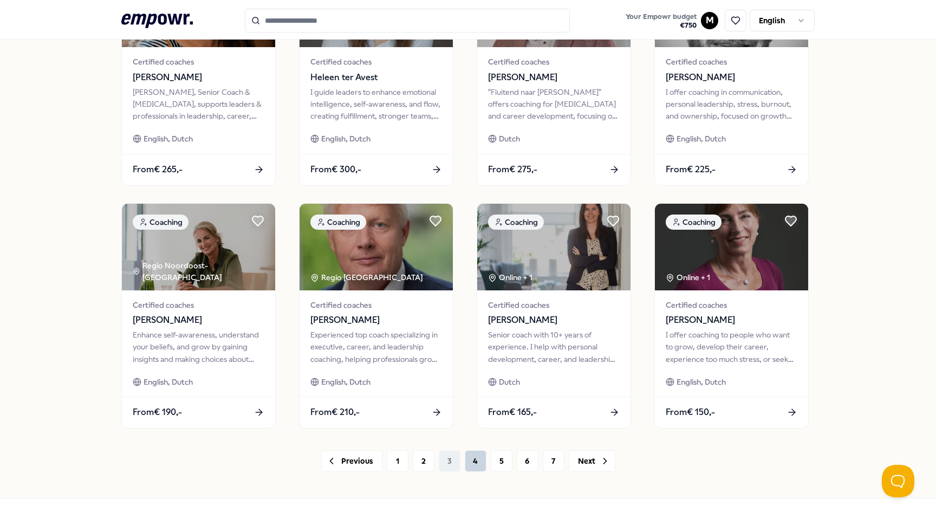
click at [469, 468] on button "4" at bounding box center [476, 461] width 22 height 22
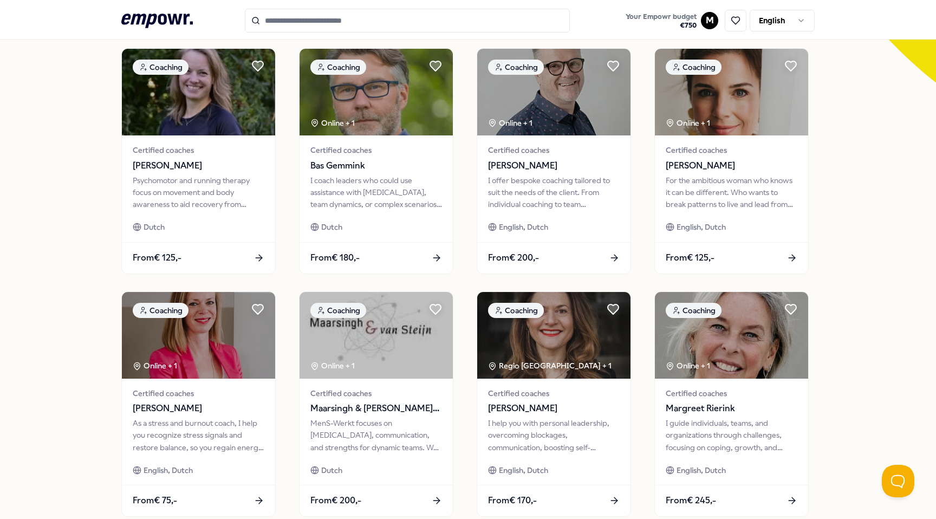
scroll to position [450, 0]
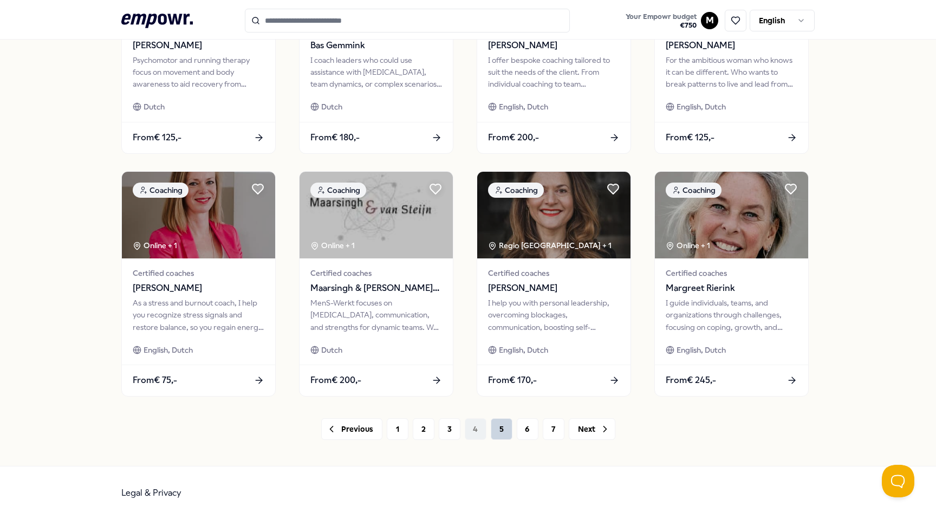
click at [500, 433] on button "5" at bounding box center [502, 429] width 22 height 22
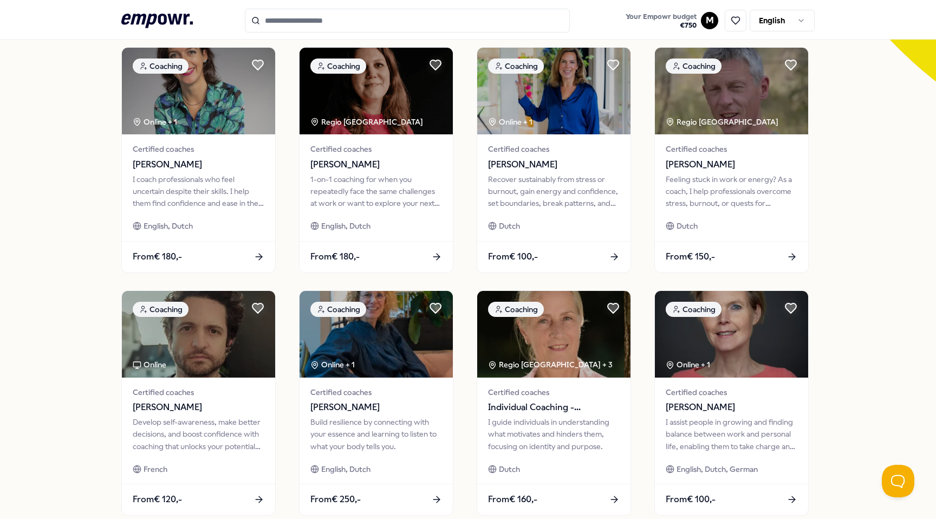
scroll to position [450, 0]
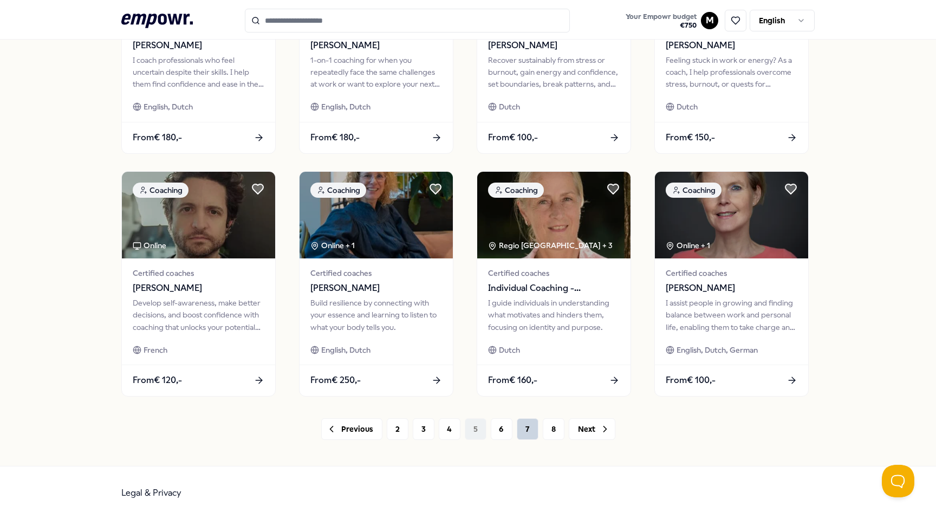
click at [535, 438] on button "7" at bounding box center [528, 429] width 22 height 22
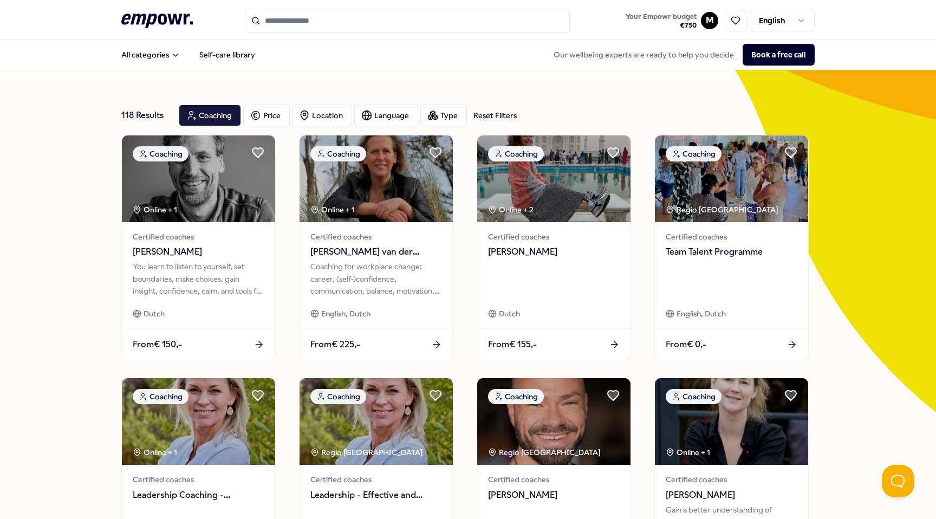
scroll to position [450, 0]
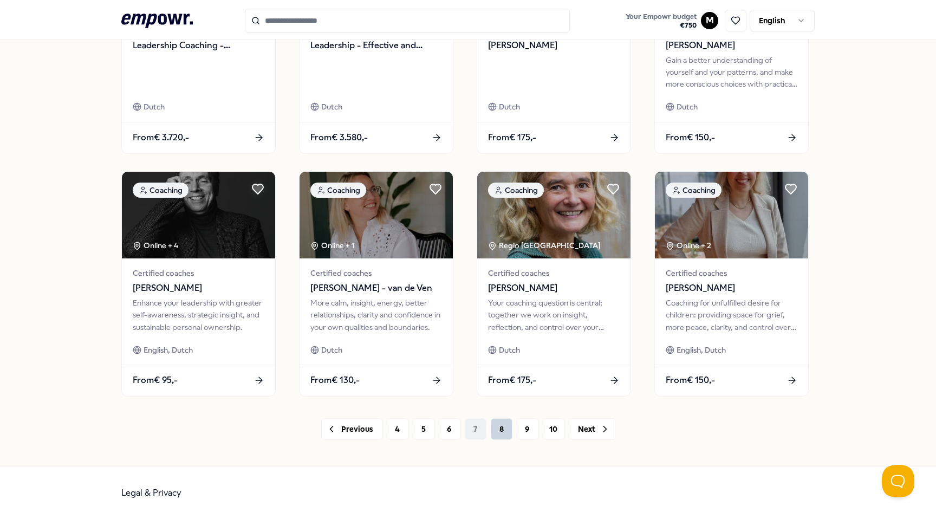
click at [503, 432] on button "8" at bounding box center [502, 429] width 22 height 22
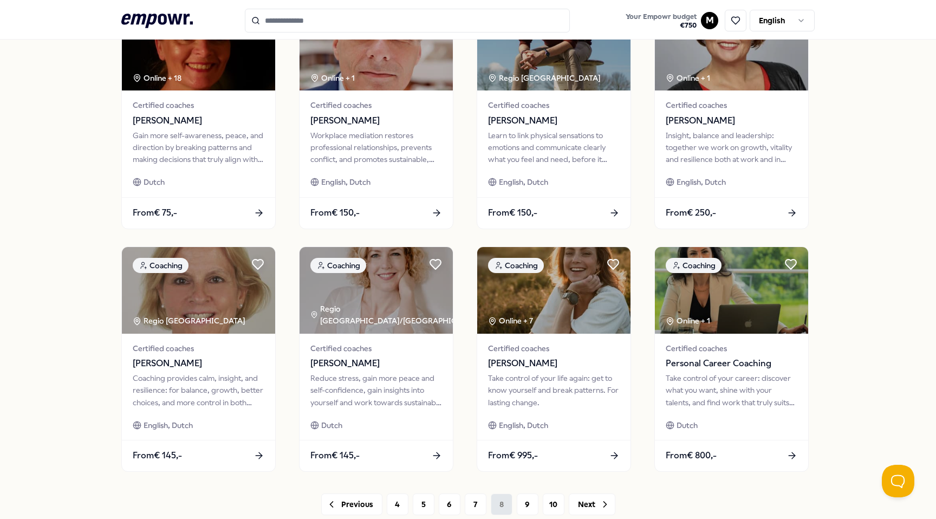
scroll to position [404, 0]
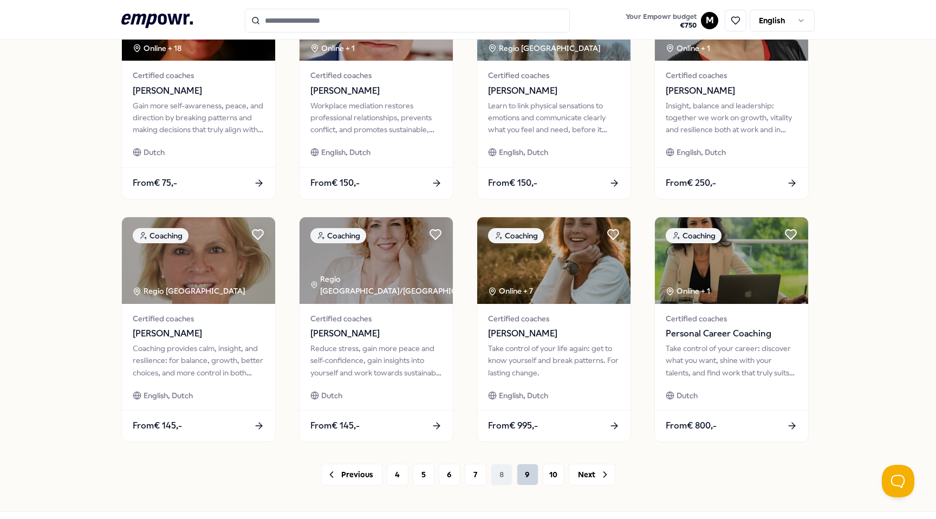
click at [531, 473] on button "9" at bounding box center [528, 475] width 22 height 22
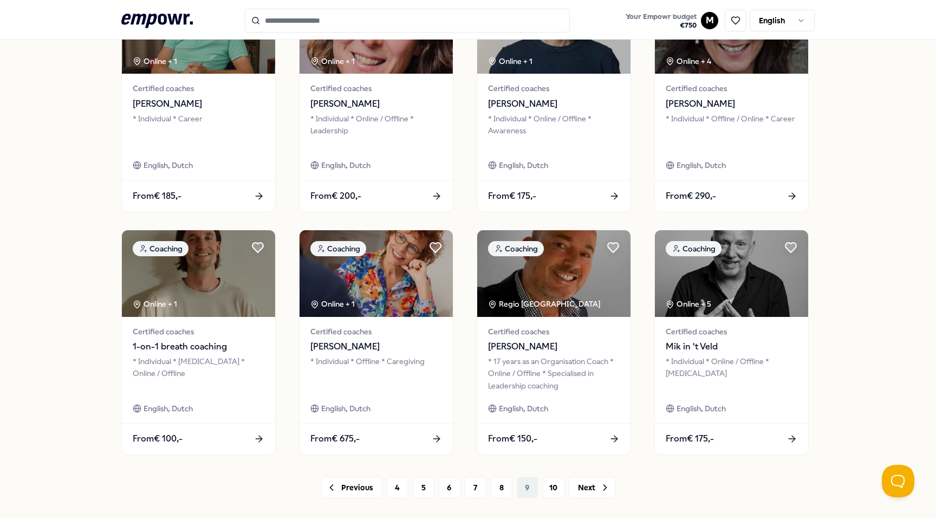
scroll to position [389, 0]
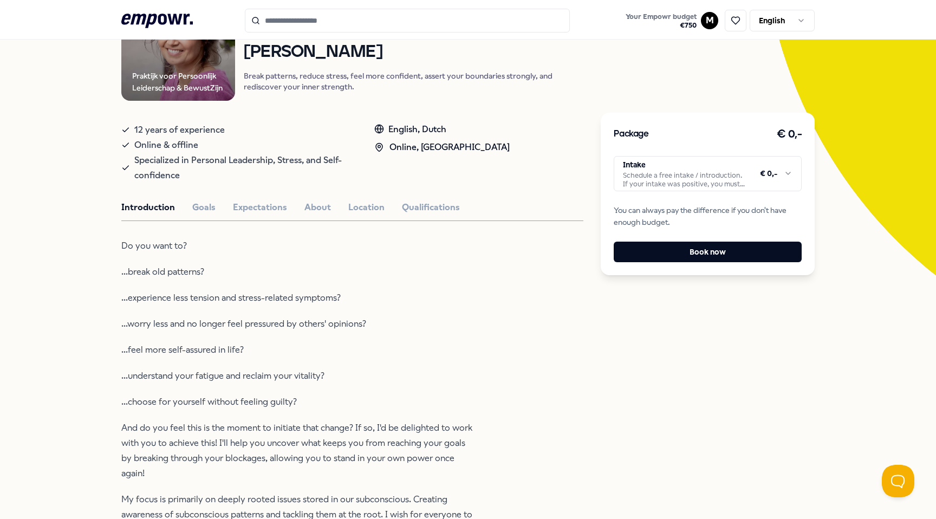
scroll to position [137, 0]
click at [202, 204] on button "Goals" at bounding box center [203, 207] width 23 height 14
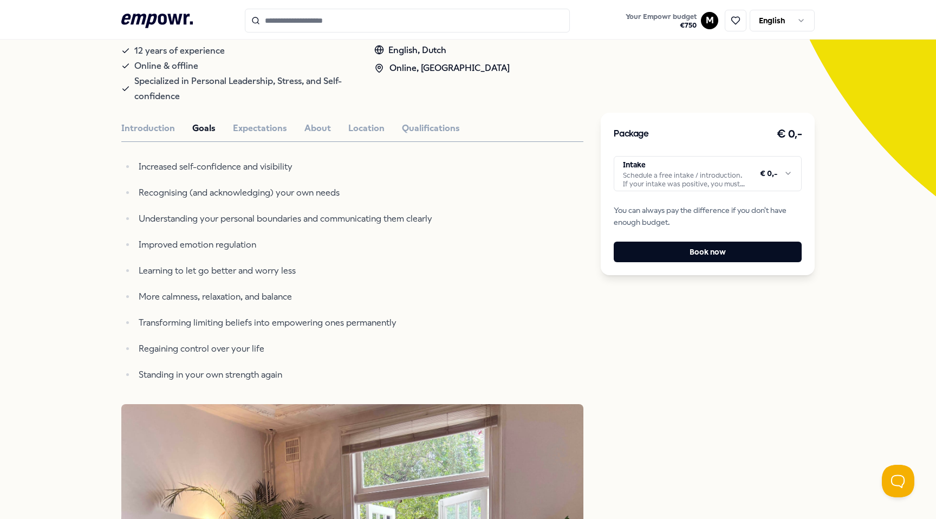
scroll to position [177, 0]
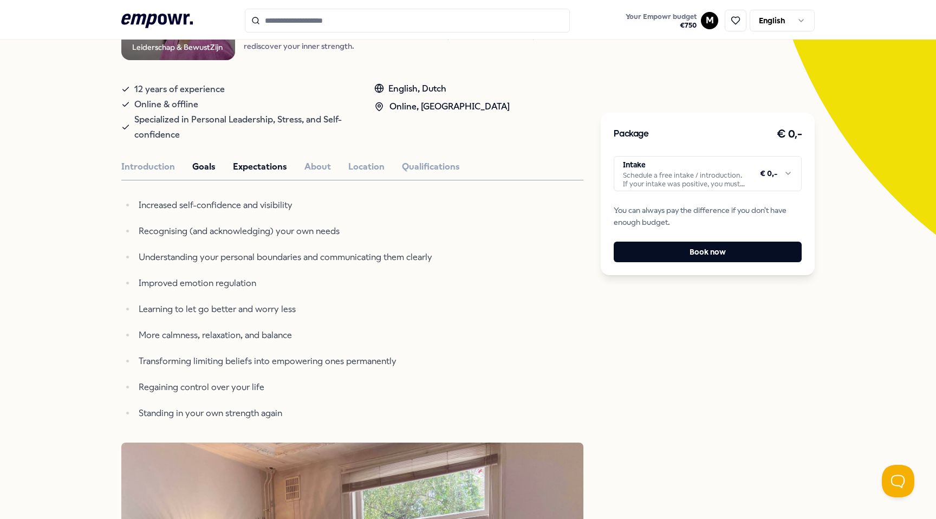
click at [250, 172] on button "Expectations" at bounding box center [260, 167] width 54 height 14
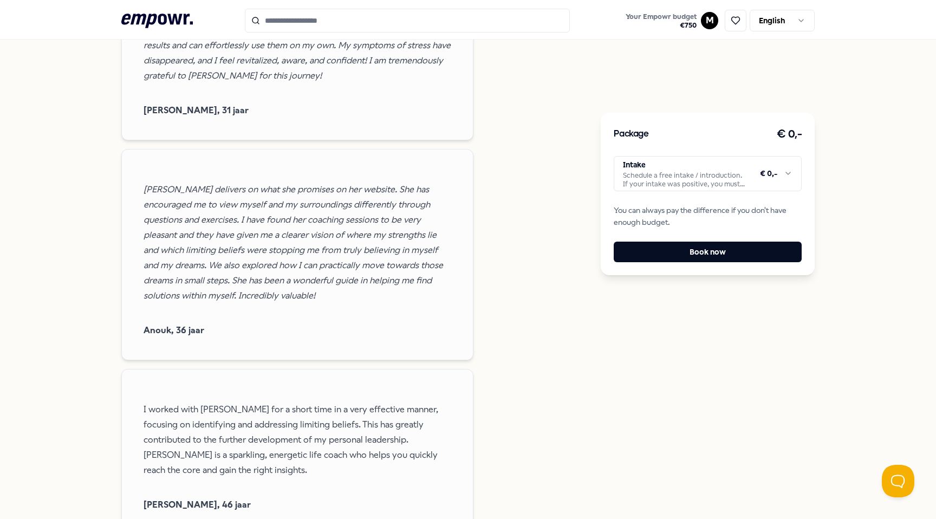
scroll to position [1129, 0]
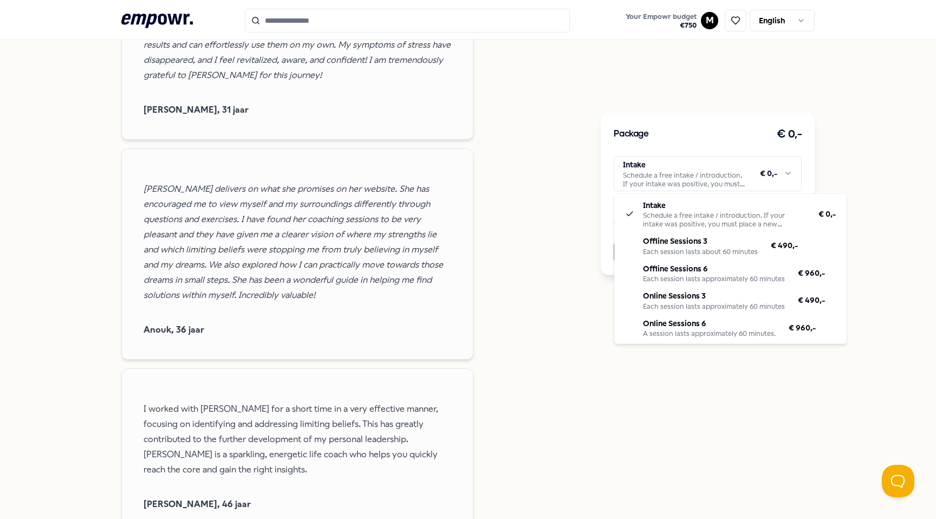
click at [660, 176] on html ".empowr-logo_svg__cls-1{fill:#03032f} Your Empowr budget € 750 M English All ca…" at bounding box center [468, 259] width 936 height 519
click at [573, 342] on html ".empowr-logo_svg__cls-1{fill:#03032f} Your Empowr budget € 750 M English All ca…" at bounding box center [468, 259] width 936 height 519
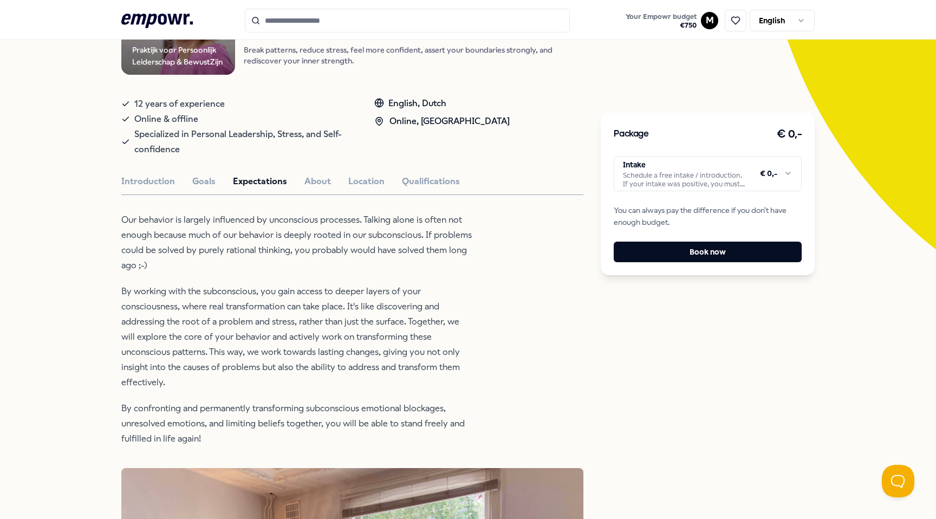
scroll to position [0, 0]
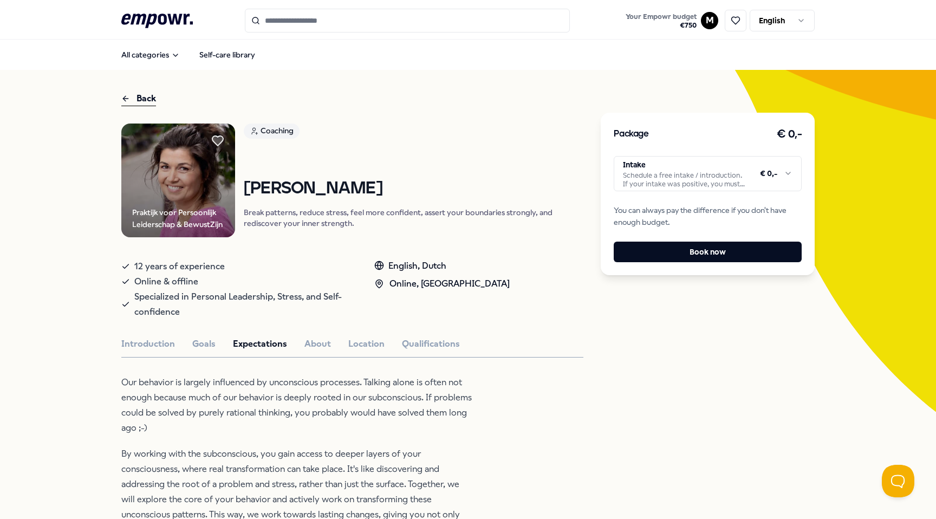
drag, startPoint x: 246, startPoint y: 193, endPoint x: 428, endPoint y: 198, distance: 182.6
click at [428, 198] on h1 "[PERSON_NAME]" at bounding box center [414, 188] width 340 height 19
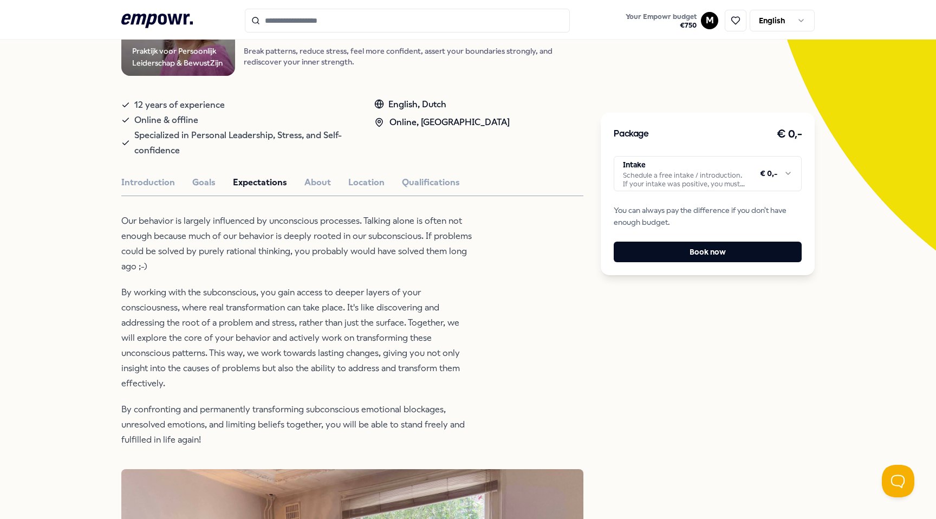
scroll to position [190, 0]
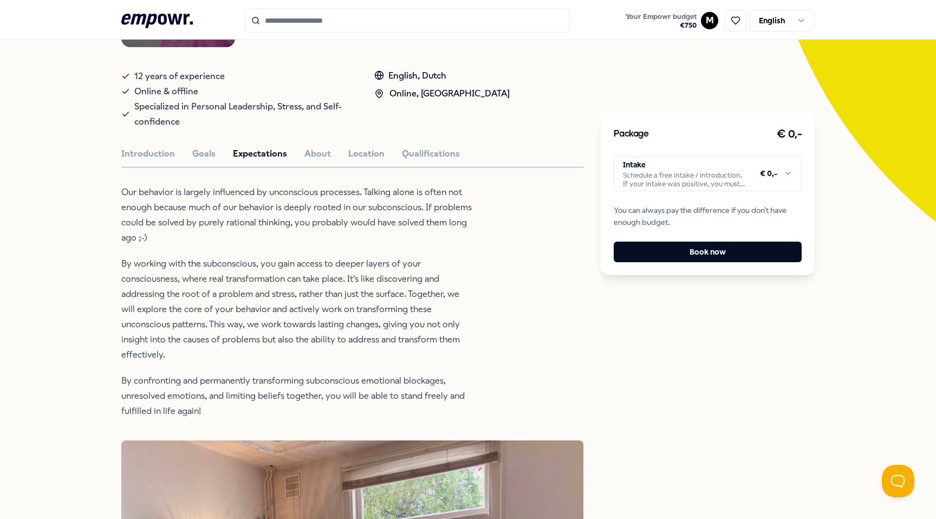
copy h1 "[PERSON_NAME]"
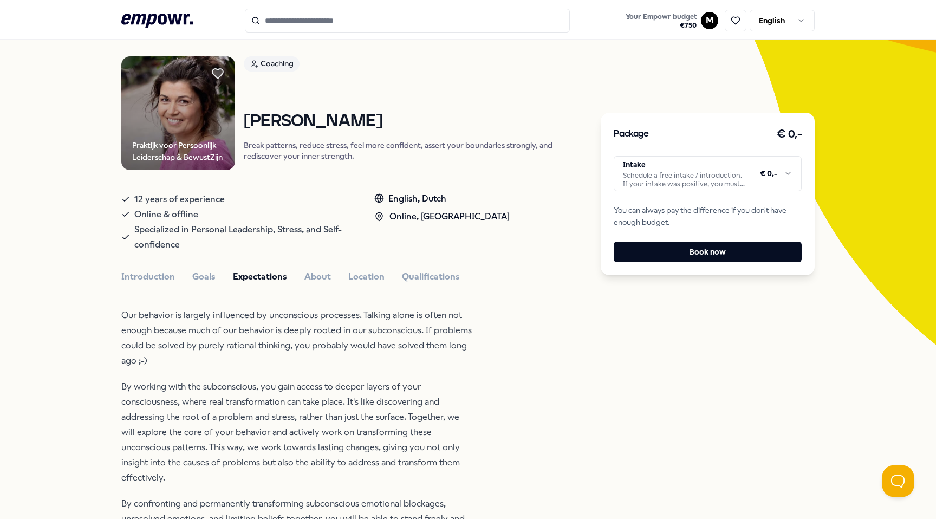
scroll to position [0, 0]
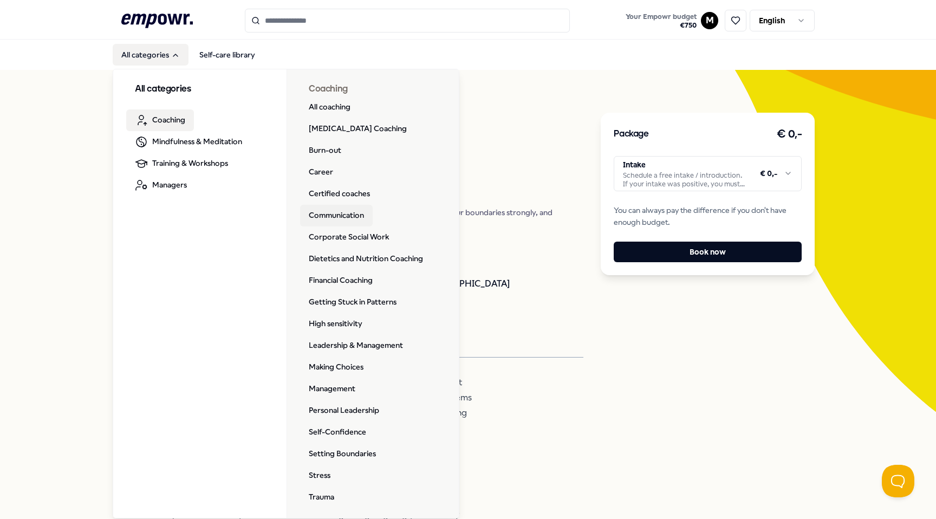
click at [369, 217] on link "Communication" at bounding box center [336, 216] width 73 height 22
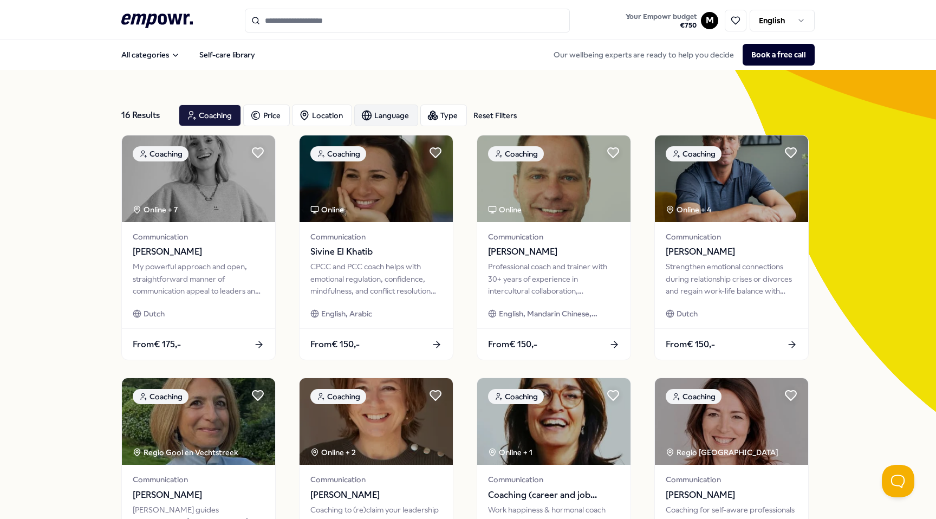
click at [376, 116] on div "Language" at bounding box center [386, 116] width 64 height 22
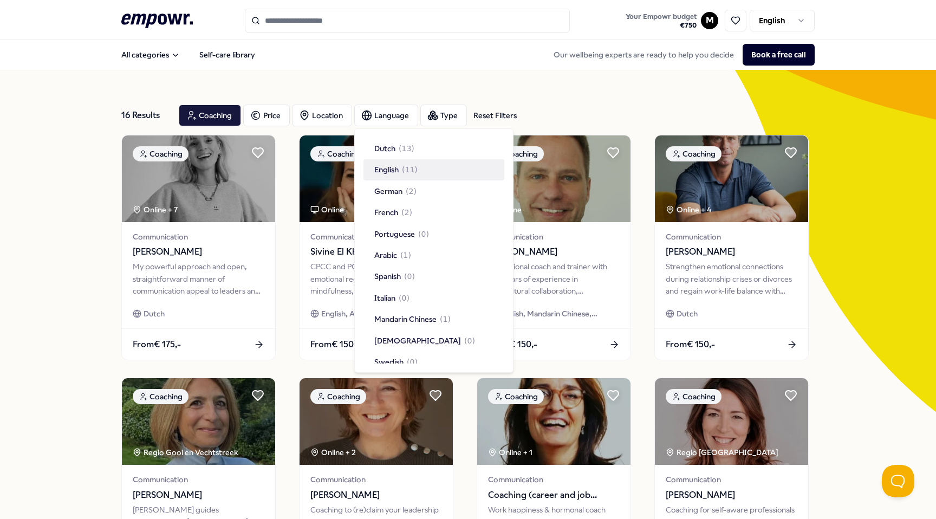
click at [384, 171] on span "English" at bounding box center [386, 170] width 24 height 12
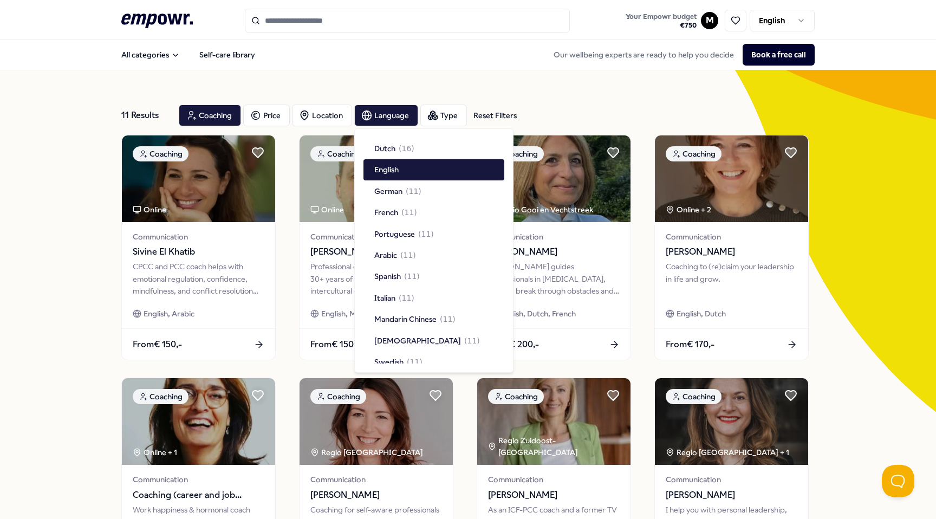
click at [11, 343] on div "11 Results Reset Filters Coaching Price Location Language Type Reset Filters Co…" at bounding box center [468, 493] width 936 height 846
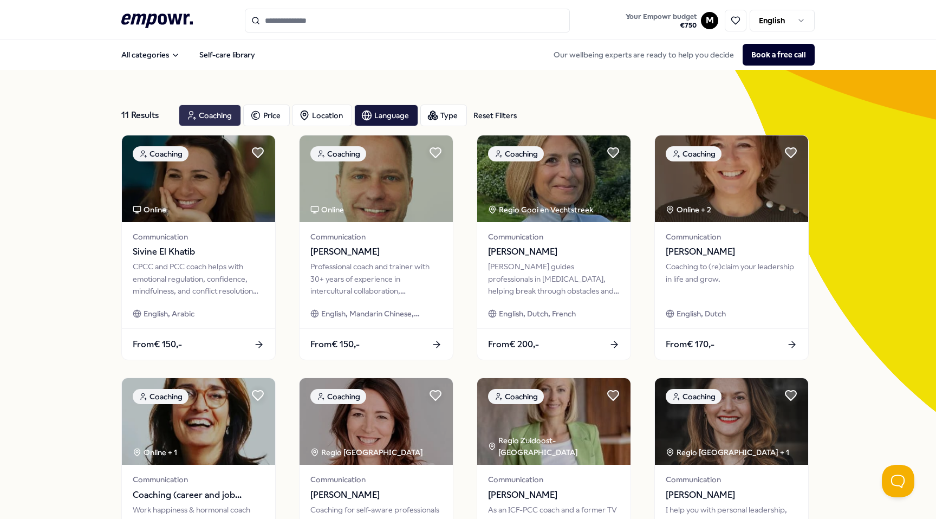
click at [228, 111] on div "Coaching" at bounding box center [210, 116] width 62 height 22
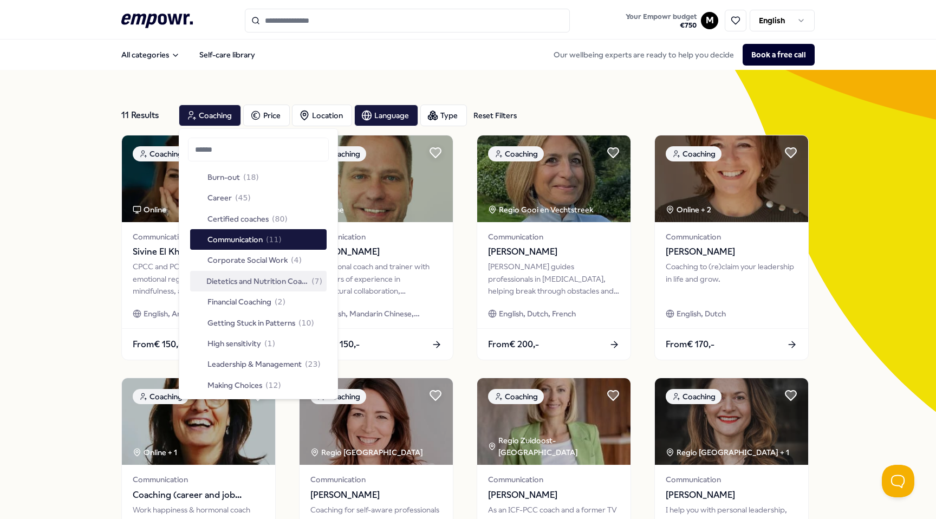
scroll to position [48, 0]
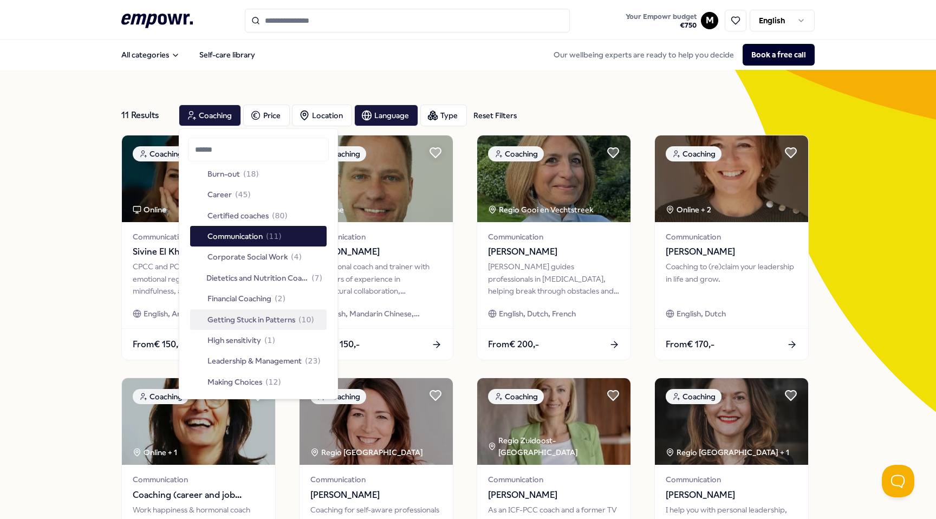
click at [258, 322] on span "Getting Stuck in Patterns" at bounding box center [251, 320] width 88 height 12
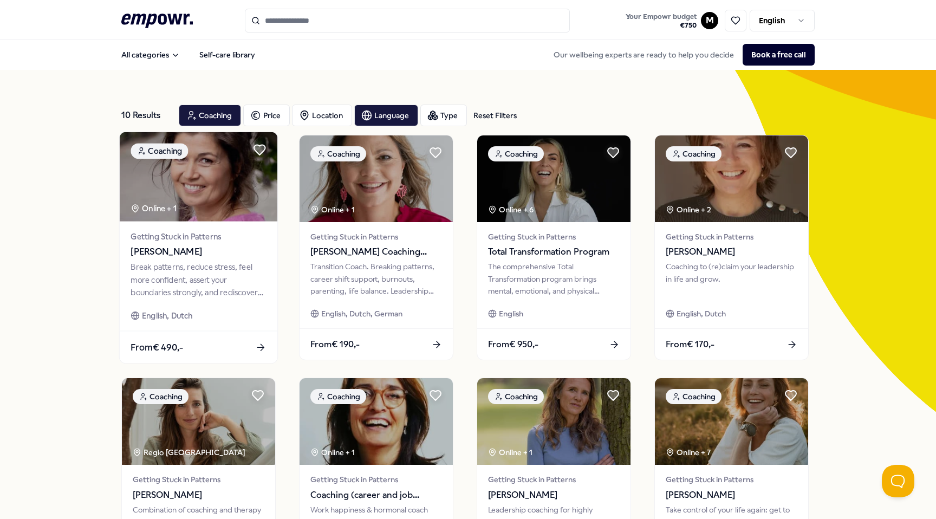
click at [178, 188] on img at bounding box center [199, 176] width 158 height 89
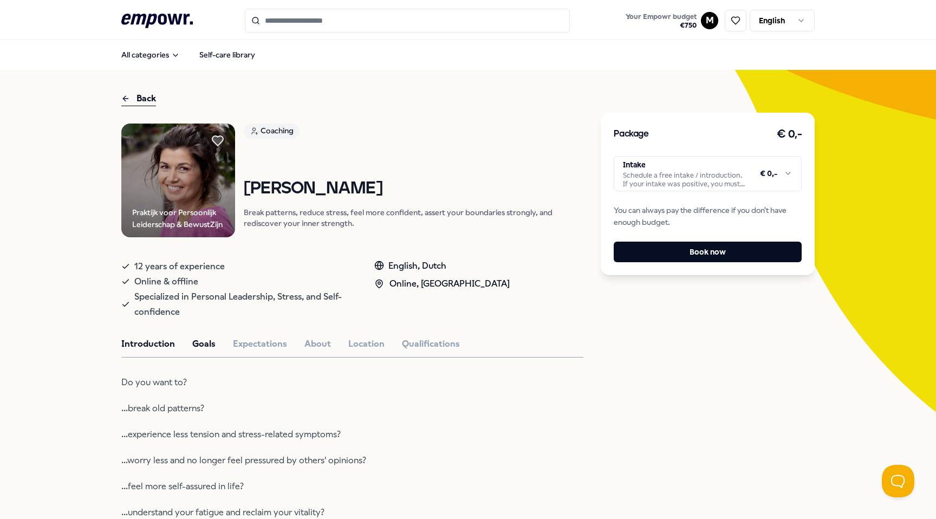
click at [196, 346] on button "Goals" at bounding box center [203, 344] width 23 height 14
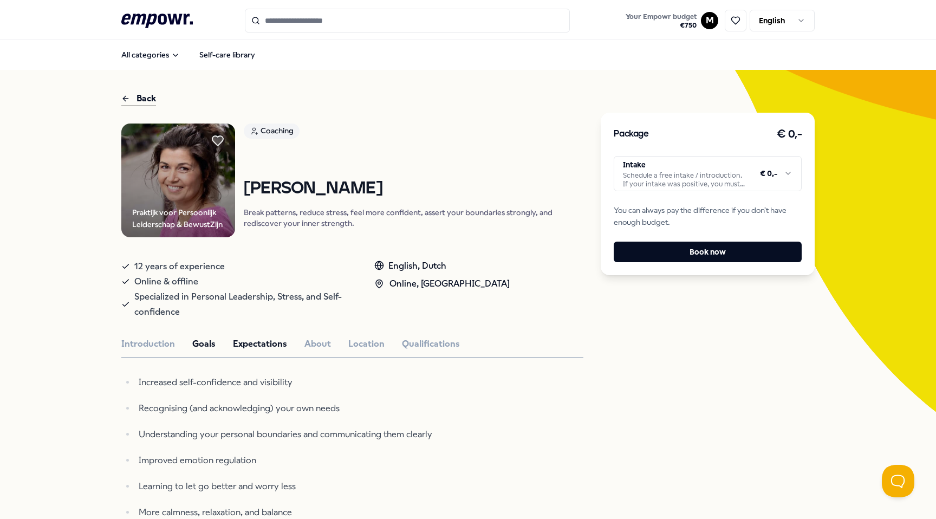
click at [254, 340] on button "Expectations" at bounding box center [260, 344] width 54 height 14
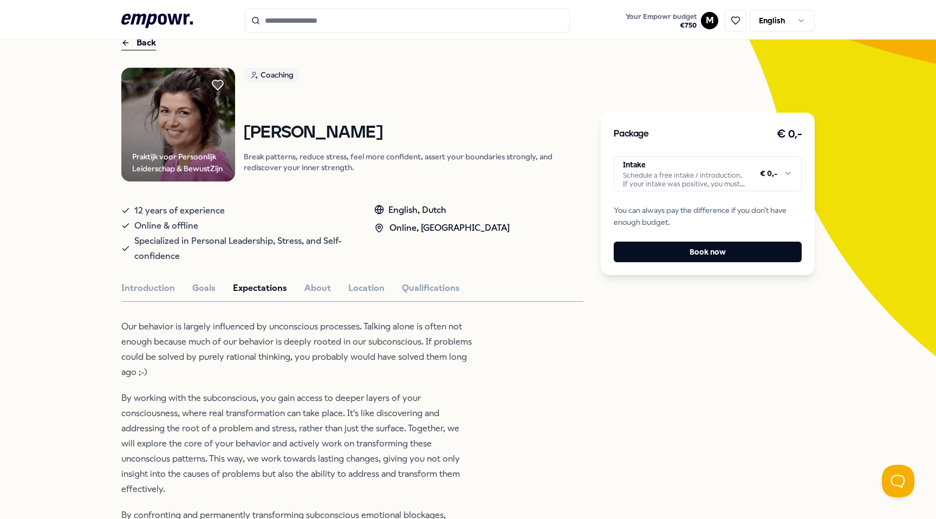
scroll to position [76, 0]
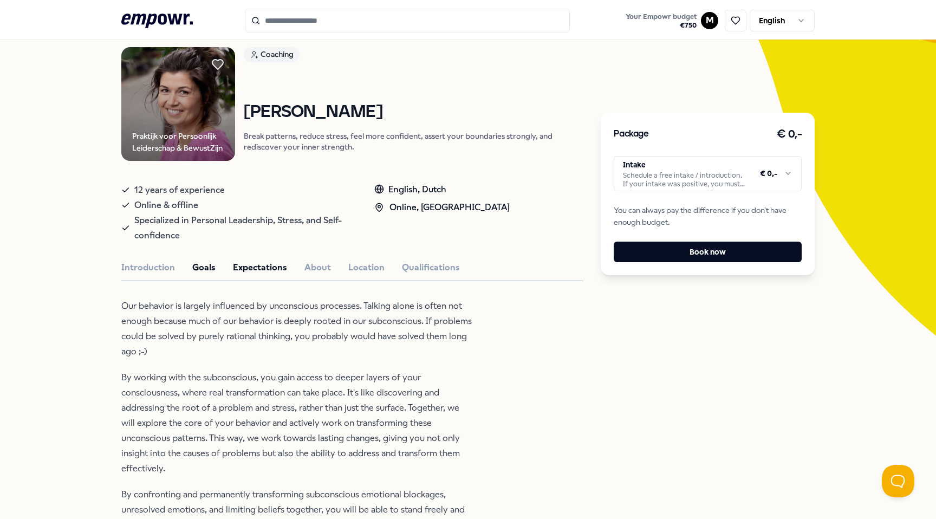
click at [192, 263] on button "Goals" at bounding box center [203, 268] width 23 height 14
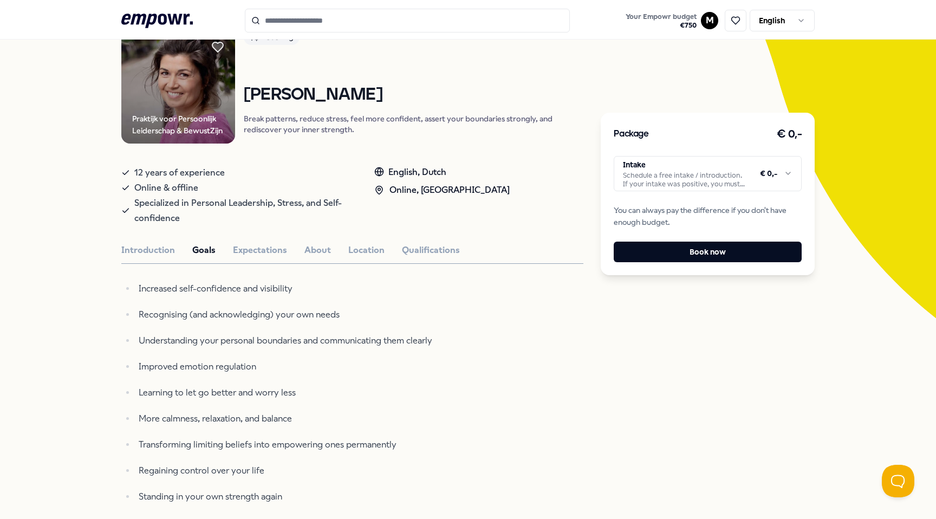
scroll to position [100, 0]
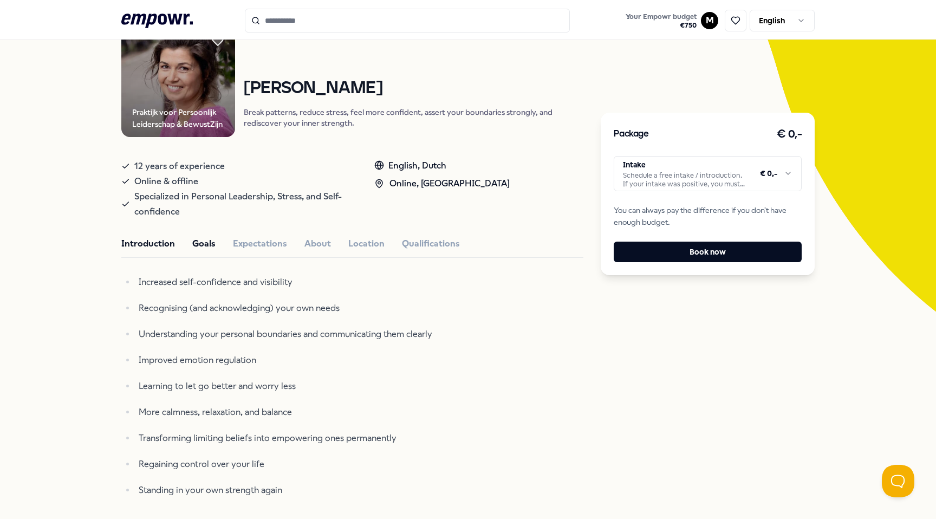
click at [161, 246] on button "Introduction" at bounding box center [148, 244] width 54 height 14
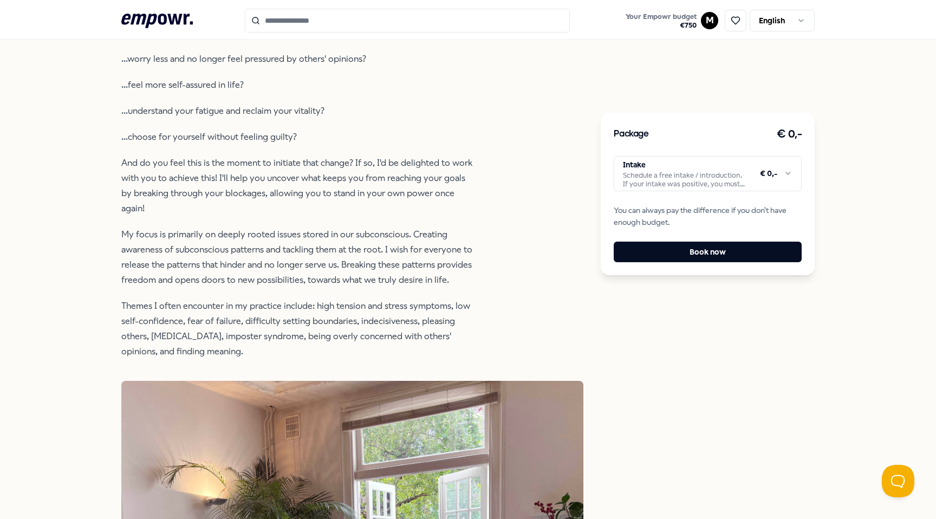
scroll to position [0, 0]
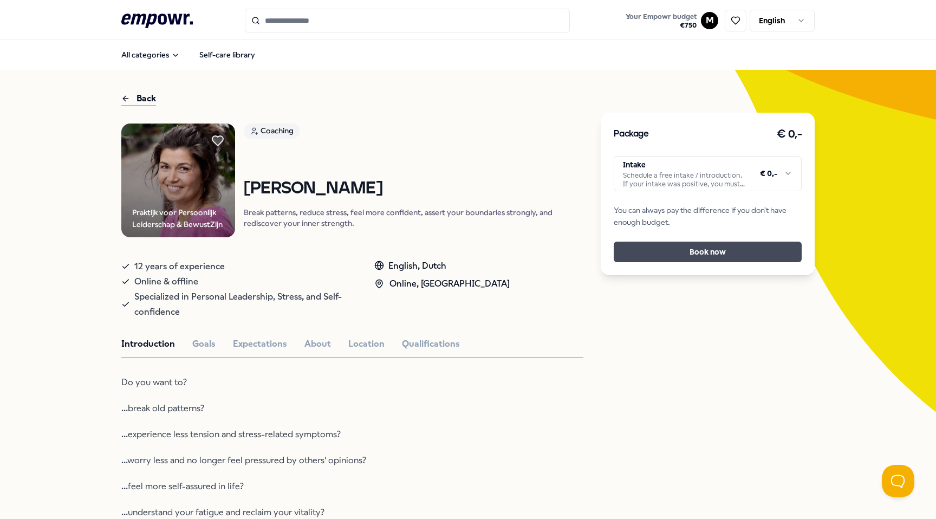
click at [650, 258] on button "Book now" at bounding box center [708, 252] width 188 height 21
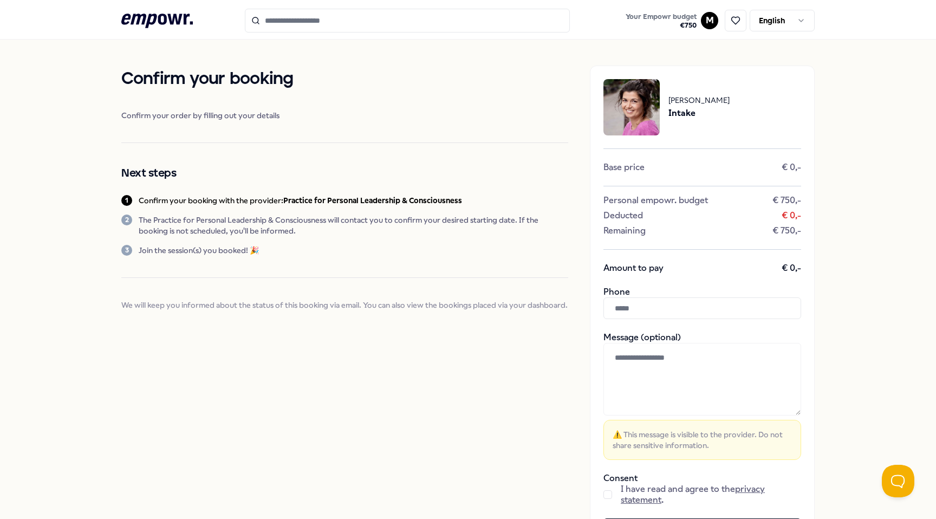
click at [236, 438] on div "Confirm your booking Confirm your order by filling out your details Next steps …" at bounding box center [344, 310] width 447 height 488
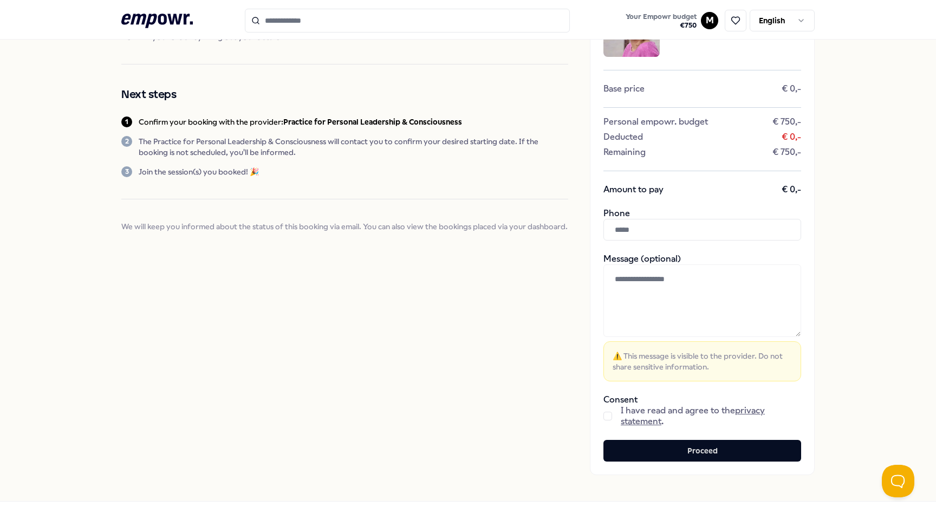
scroll to position [83, 0]
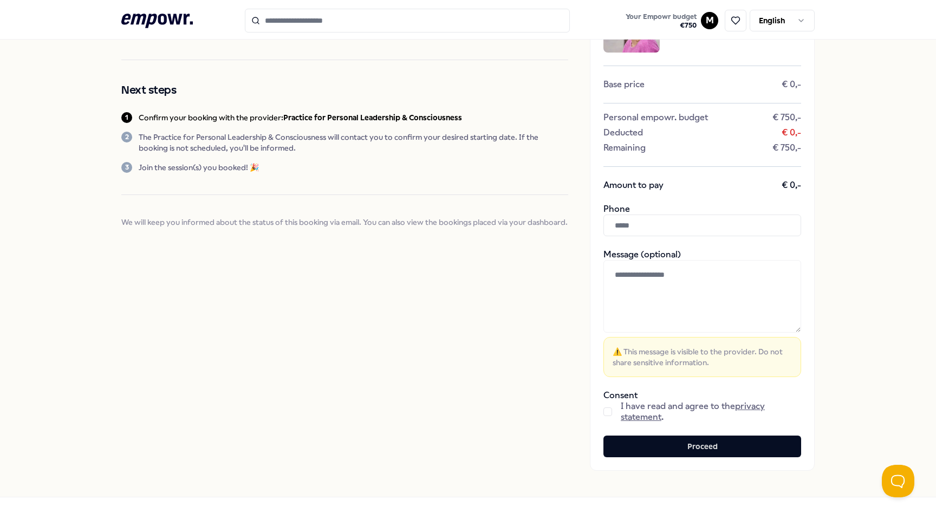
click at [605, 405] on div "I have read and agree to the privacy statement ." at bounding box center [702, 412] width 198 height 22
click at [605, 409] on button "button" at bounding box center [607, 411] width 9 height 9
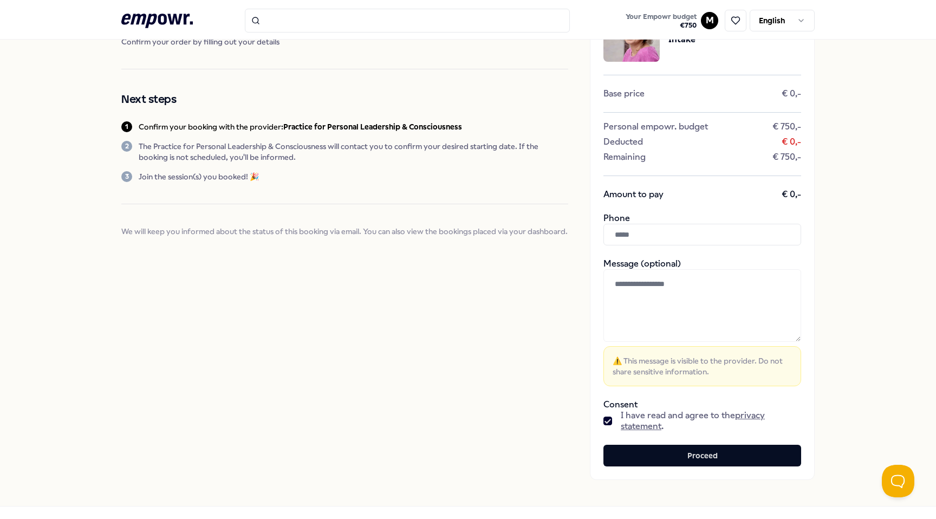
scroll to position [88, 0]
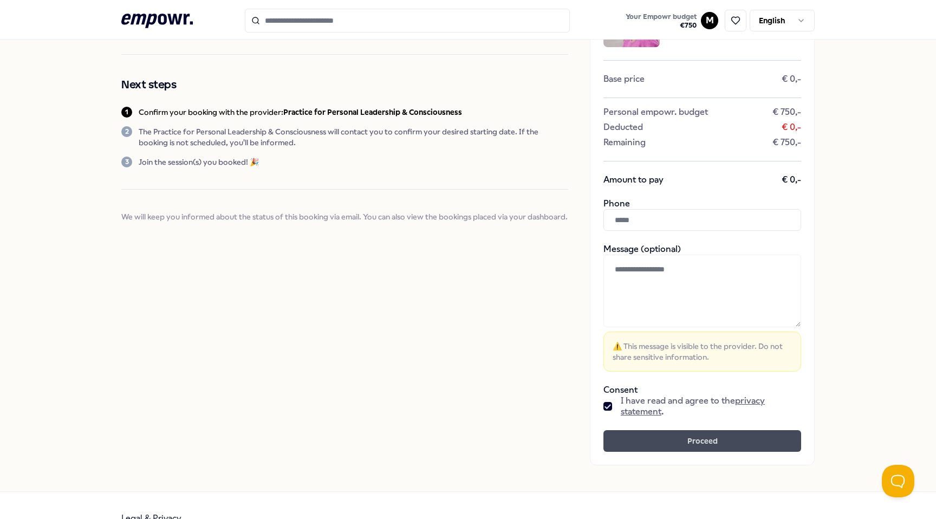
click at [655, 434] on button "Proceed" at bounding box center [702, 441] width 198 height 22
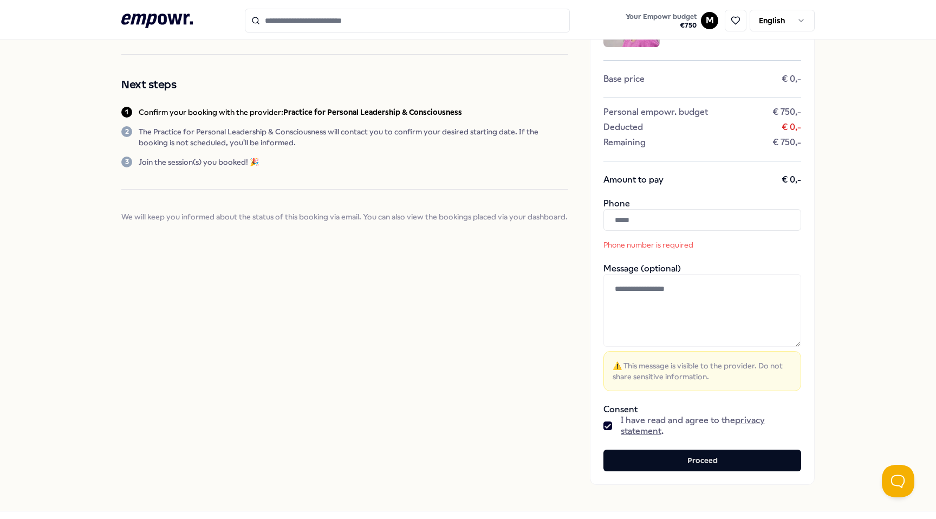
click at [644, 233] on div "Phone number is required" at bounding box center [702, 229] width 198 height 41
click at [644, 222] on input "text" at bounding box center [702, 220] width 198 height 22
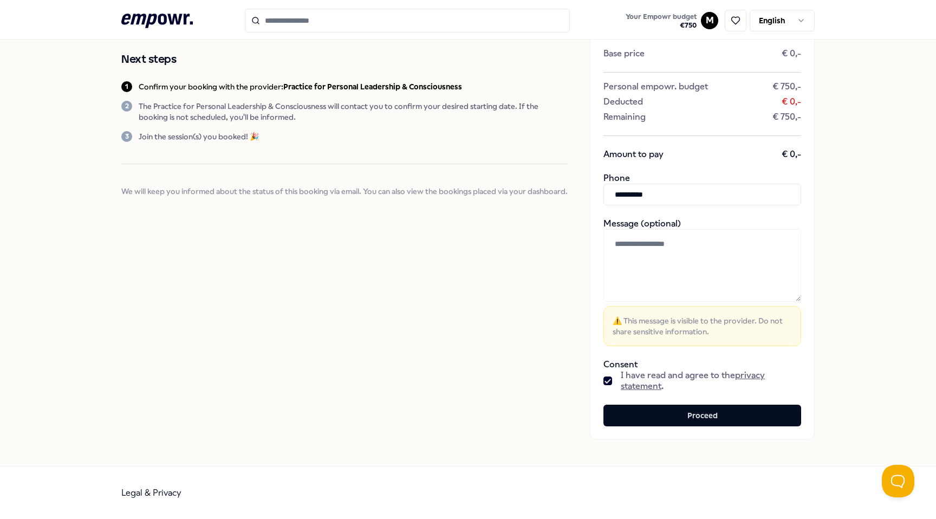
scroll to position [114, 0]
type input "**********"
click at [678, 414] on button "Proceed" at bounding box center [702, 416] width 198 height 22
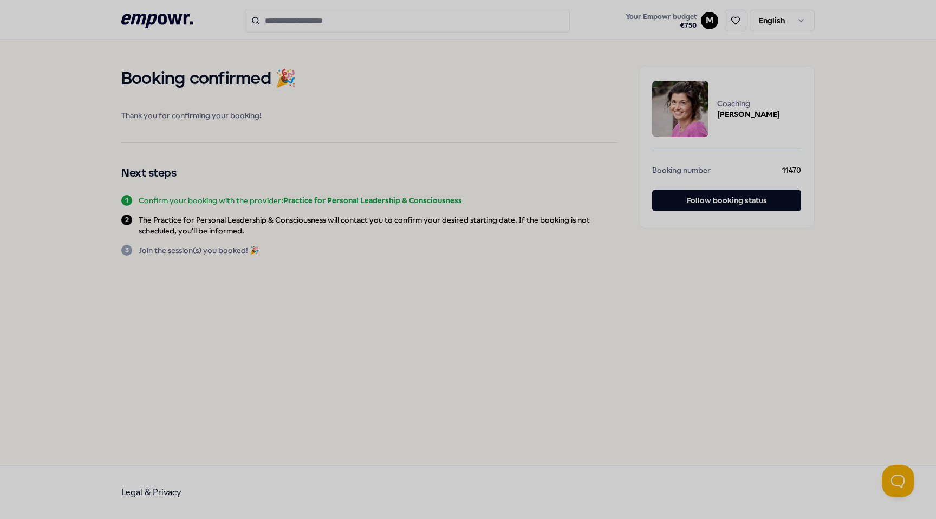
click at [507, 487] on div at bounding box center [468, 259] width 936 height 519
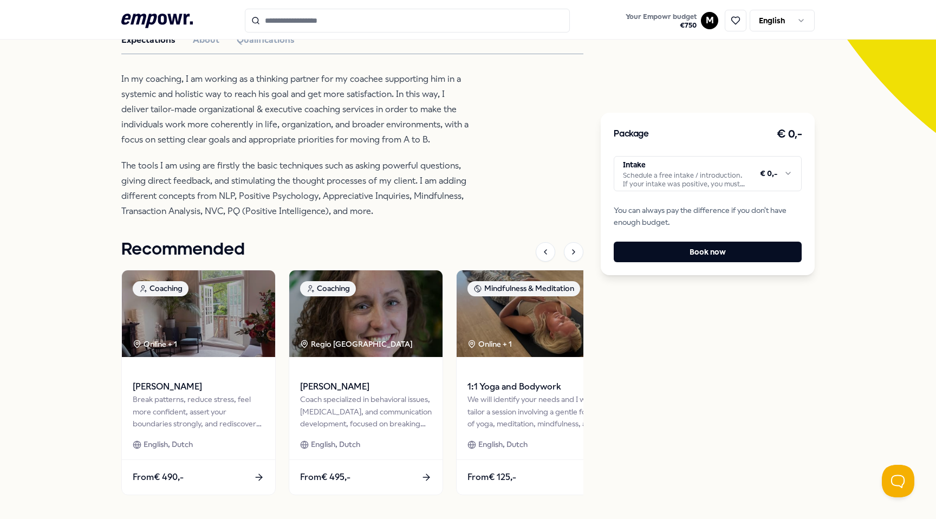
scroll to position [341, 0]
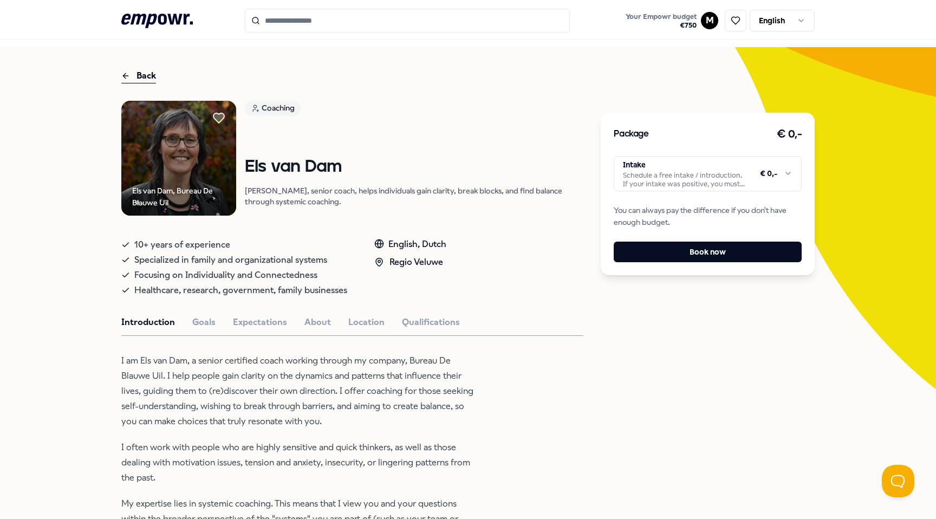
scroll to position [23, 0]
drag, startPoint x: 408, startPoint y: 364, endPoint x: 163, endPoint y: 381, distance: 245.5
click at [163, 381] on p "I am Els van Dam, a senior certified coach working through my company, Bureau D…" at bounding box center [297, 391] width 352 height 76
copy p "Bureau De Blauwe Uil"
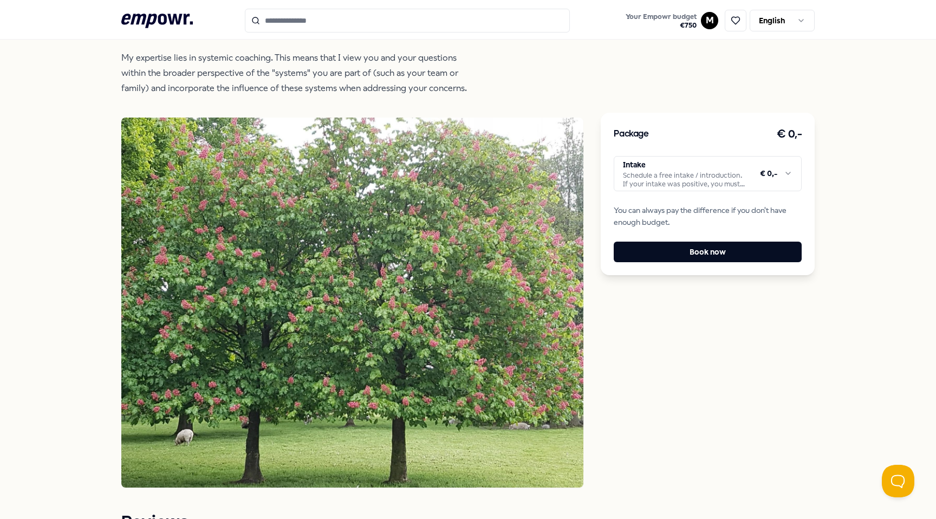
scroll to position [470, 0]
click at [592, 222] on img at bounding box center [592, 206] width 0 height 180
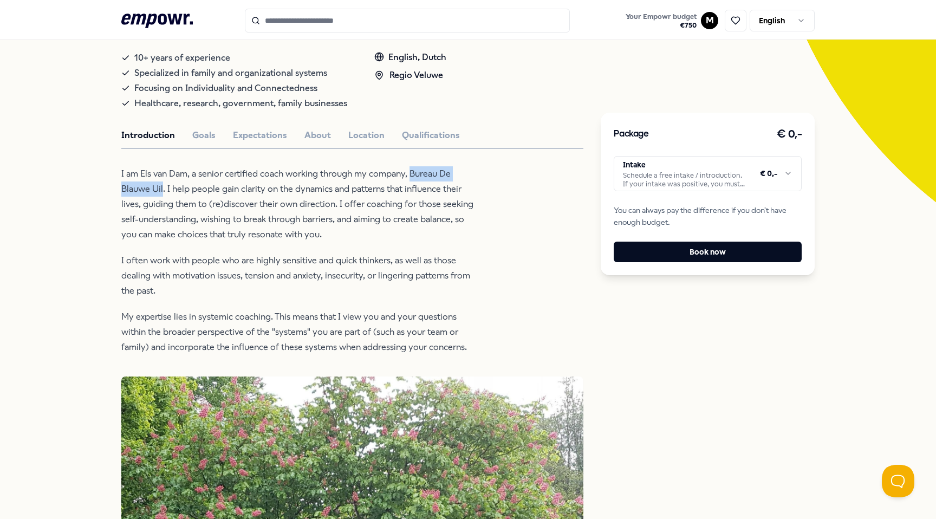
scroll to position [229, 0]
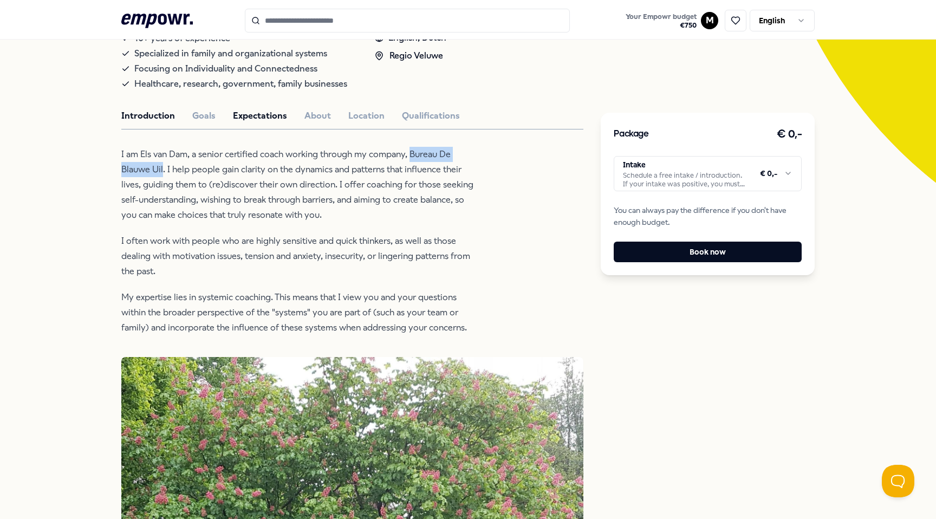
click at [242, 122] on button "Expectations" at bounding box center [260, 116] width 54 height 14
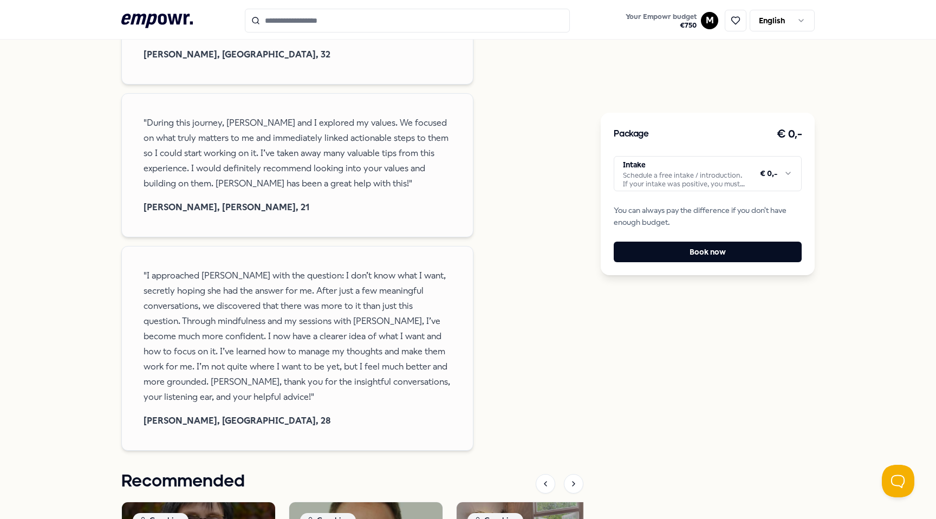
scroll to position [829, 0]
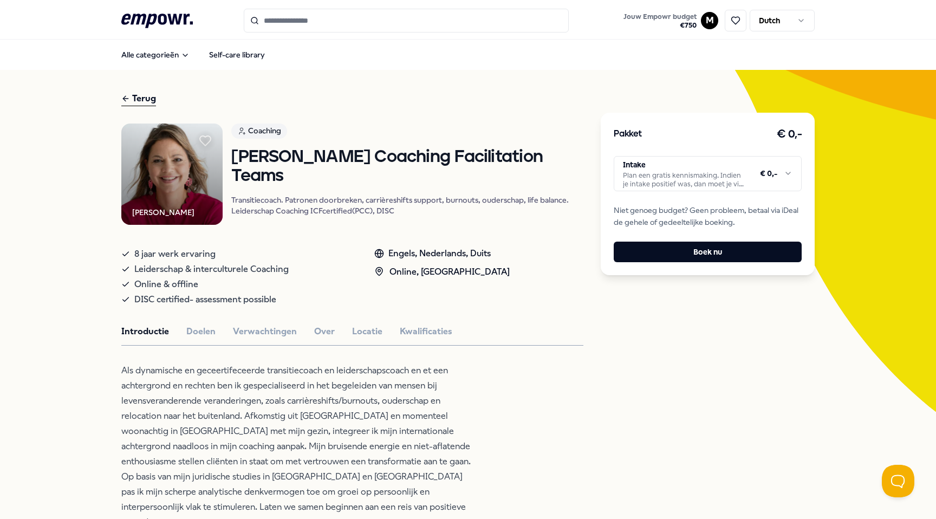
click at [777, 17] on html ".empowr-logo_svg__cls-1{fill:#03032f} Jouw Empowr budget € 750 M Dutch Alle cat…" at bounding box center [468, 259] width 936 height 519
click at [776, 36] on div "English Dutch" at bounding box center [784, 55] width 68 height 42
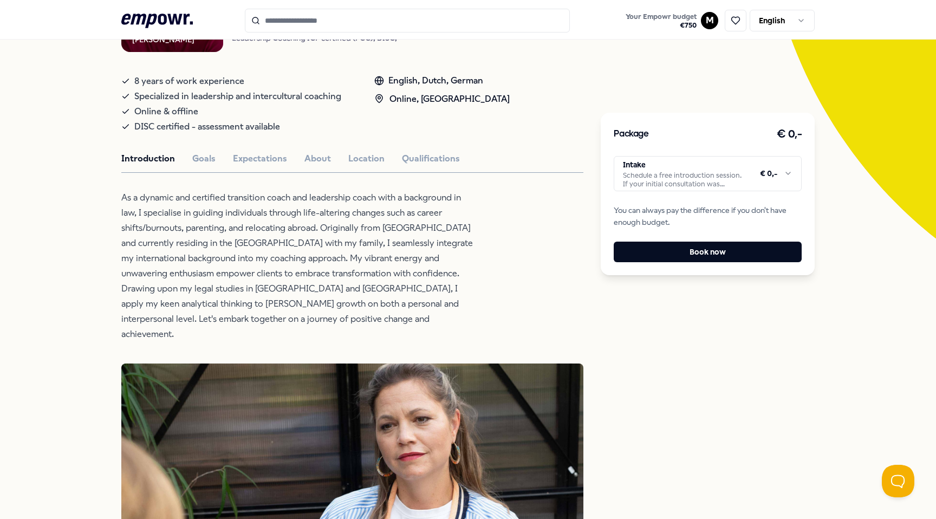
scroll to position [172, 0]
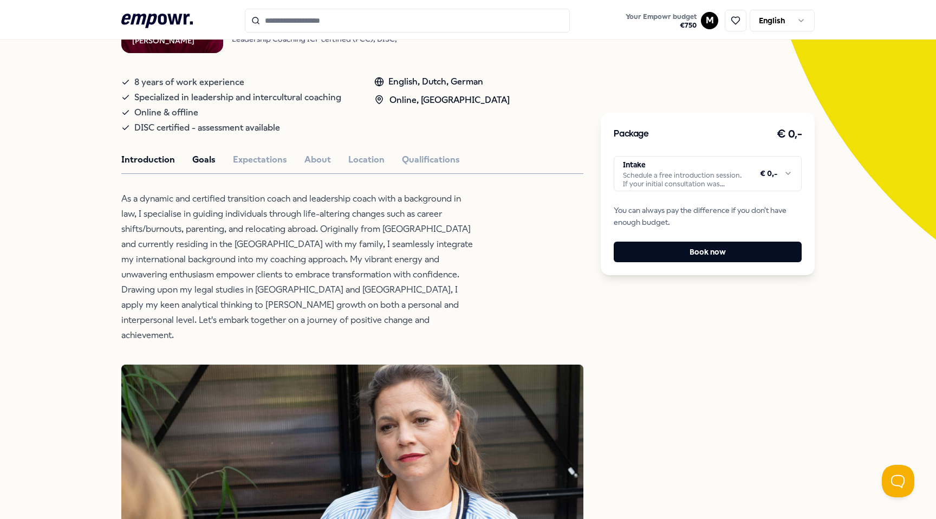
click at [213, 163] on button "Goals" at bounding box center [203, 160] width 23 height 14
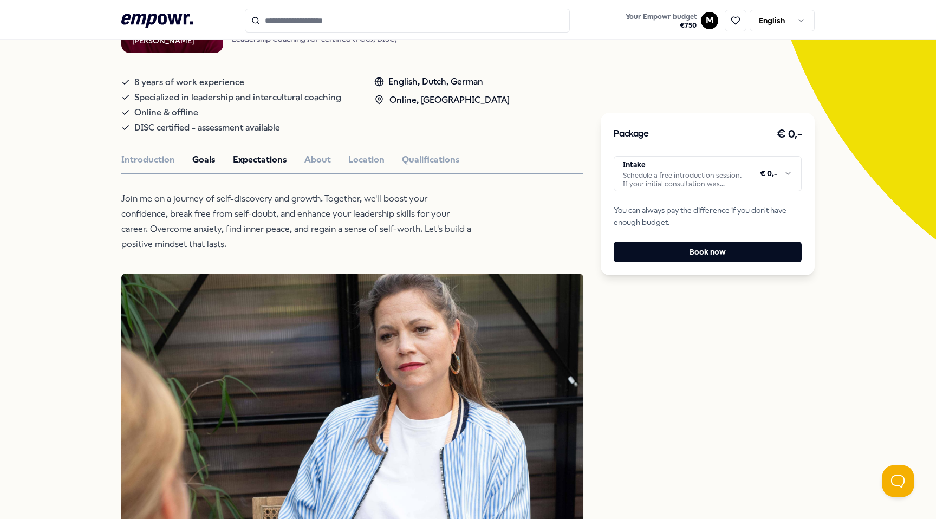
click at [255, 160] on button "Expectations" at bounding box center [260, 160] width 54 height 14
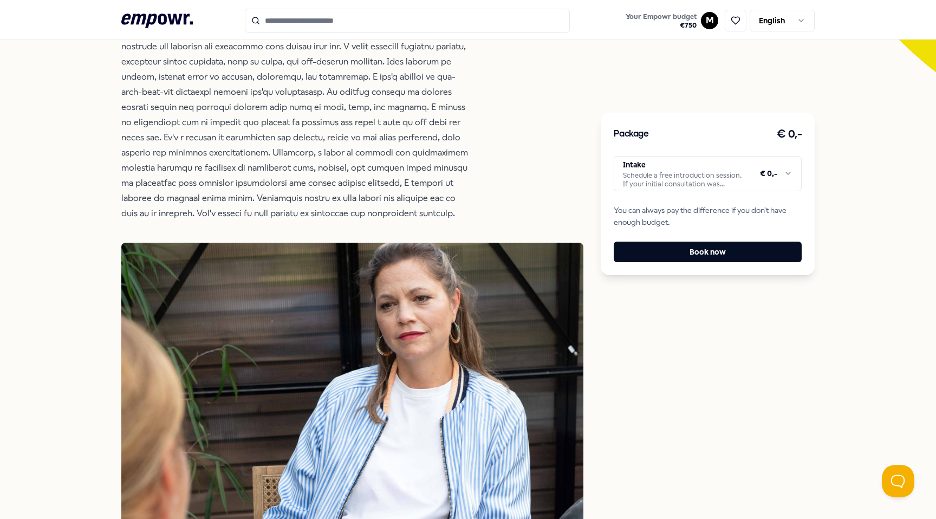
scroll to position [385, 0]
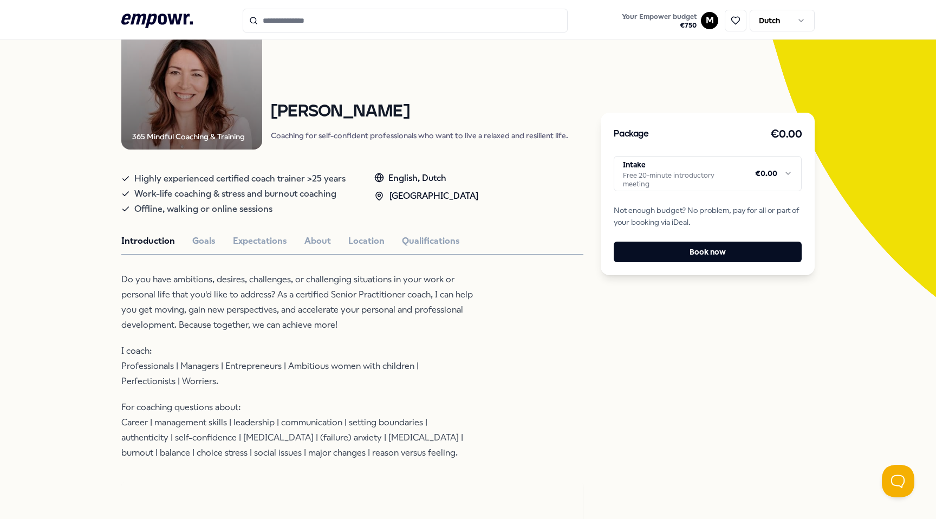
scroll to position [119, 0]
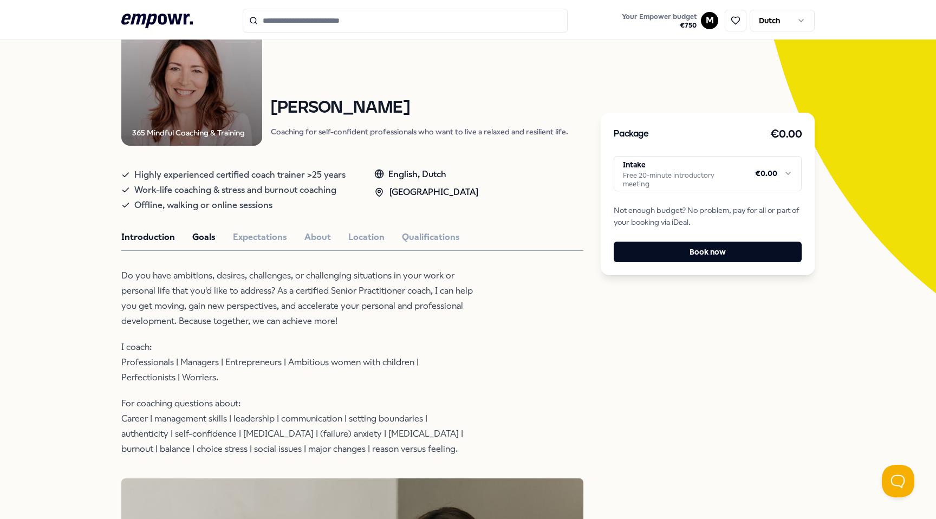
click at [210, 236] on font "Goals" at bounding box center [203, 237] width 23 height 10
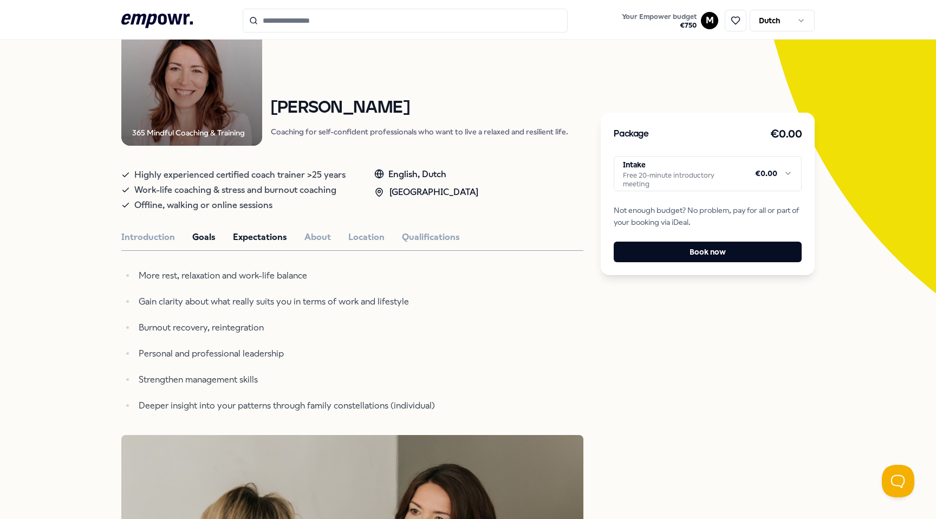
click at [237, 233] on font "Expectations" at bounding box center [260, 237] width 54 height 10
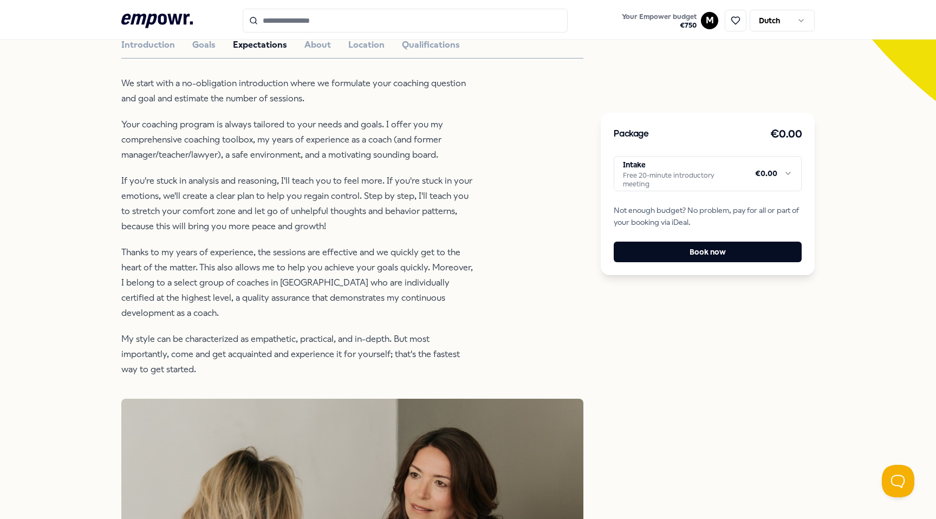
scroll to position [362, 0]
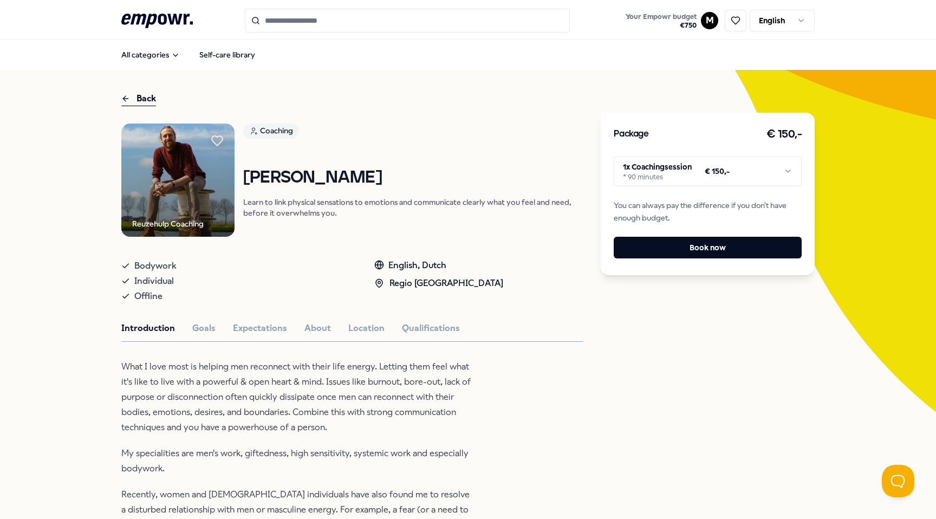
scroll to position [120, 0]
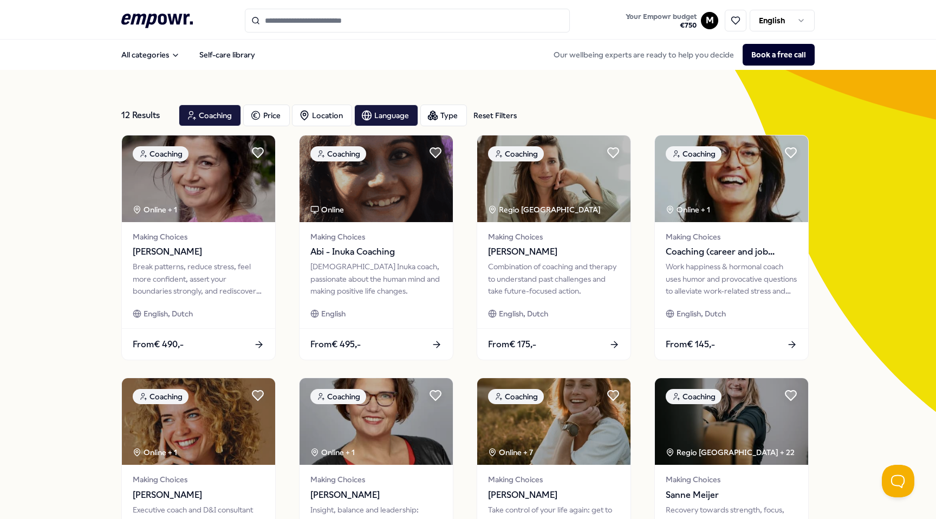
click at [135, 13] on icon ".empowr-logo_svg__cls-1{fill:#03032f}" at bounding box center [157, 21] width 72 height 20
